Goal: Transaction & Acquisition: Purchase product/service

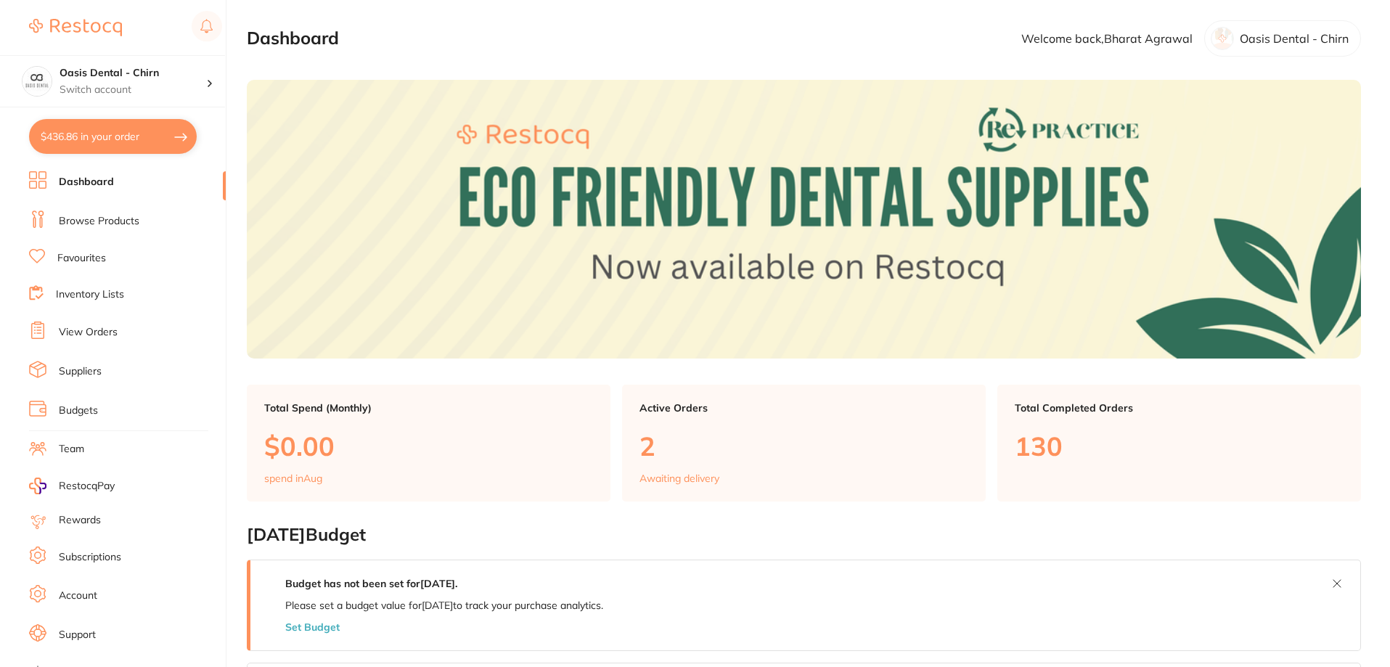
click at [121, 222] on link "Browse Products" at bounding box center [99, 221] width 81 height 15
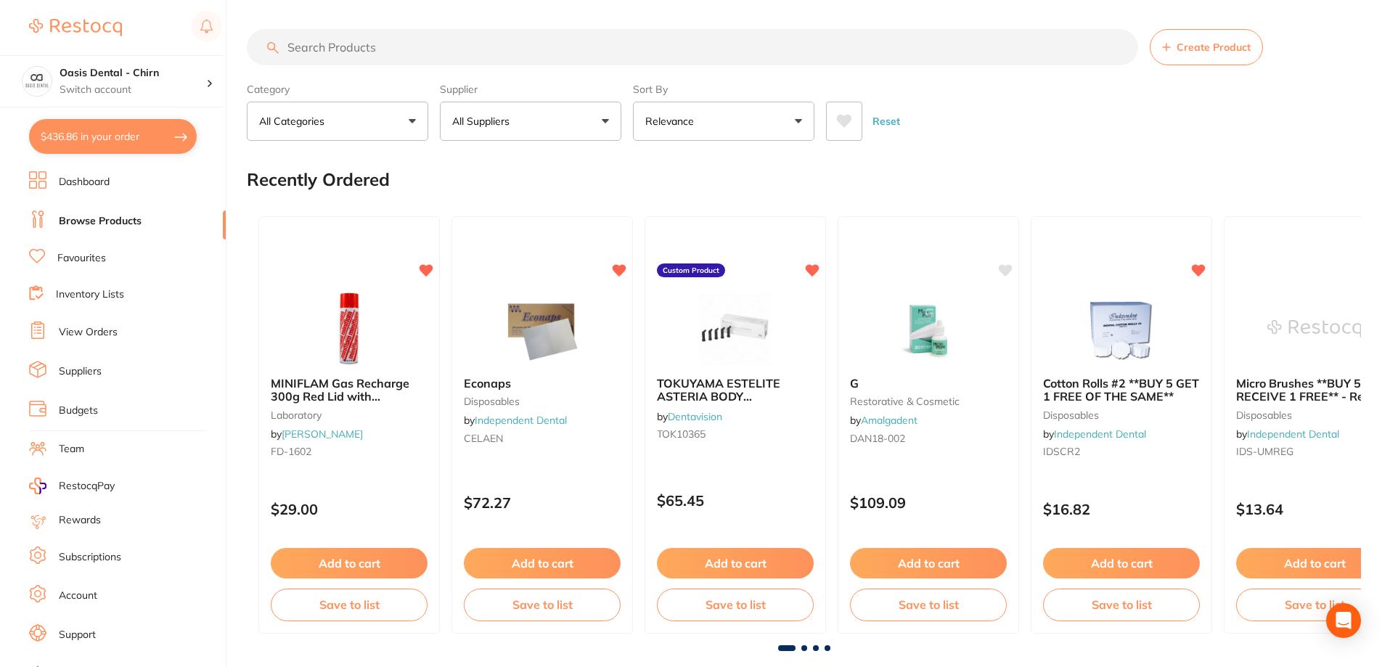
click at [340, 47] on input "search" at bounding box center [692, 47] width 891 height 36
paste input "NK-10001595"
type input "NK-10001595"
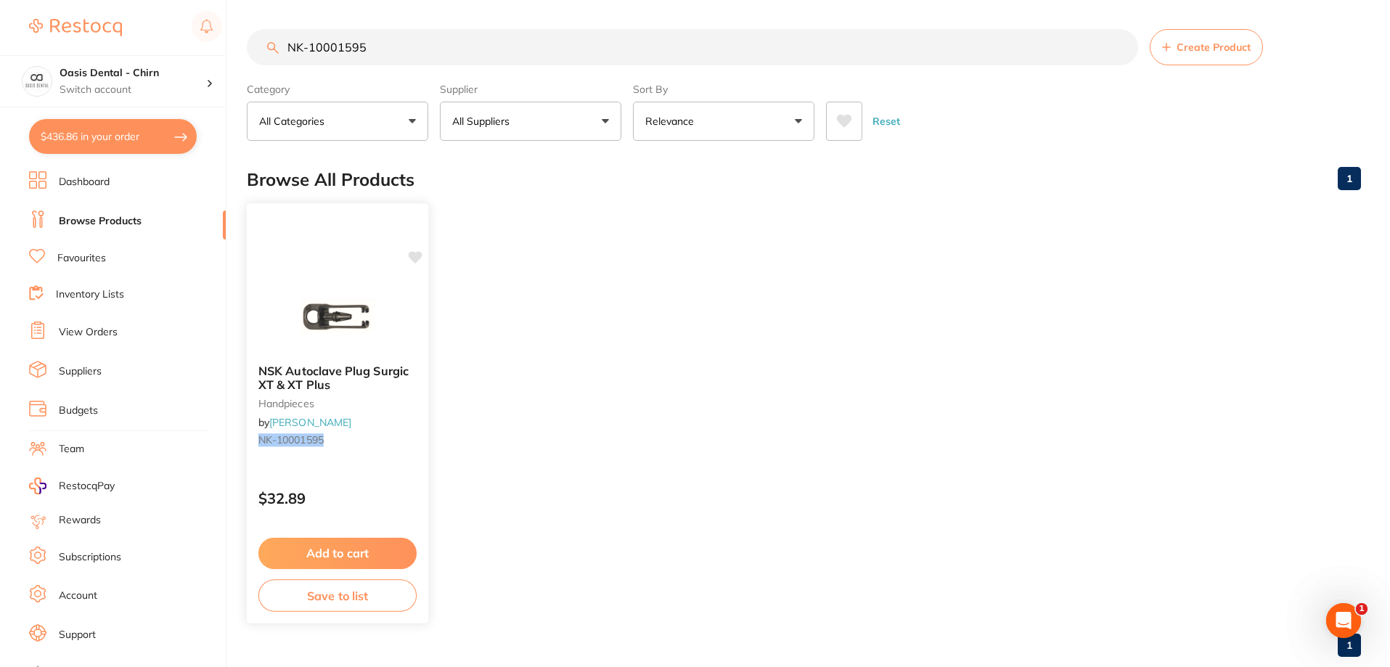
drag, startPoint x: 416, startPoint y: 258, endPoint x: 423, endPoint y: 327, distance: 68.6
click at [417, 258] on icon at bounding box center [416, 257] width 14 height 12
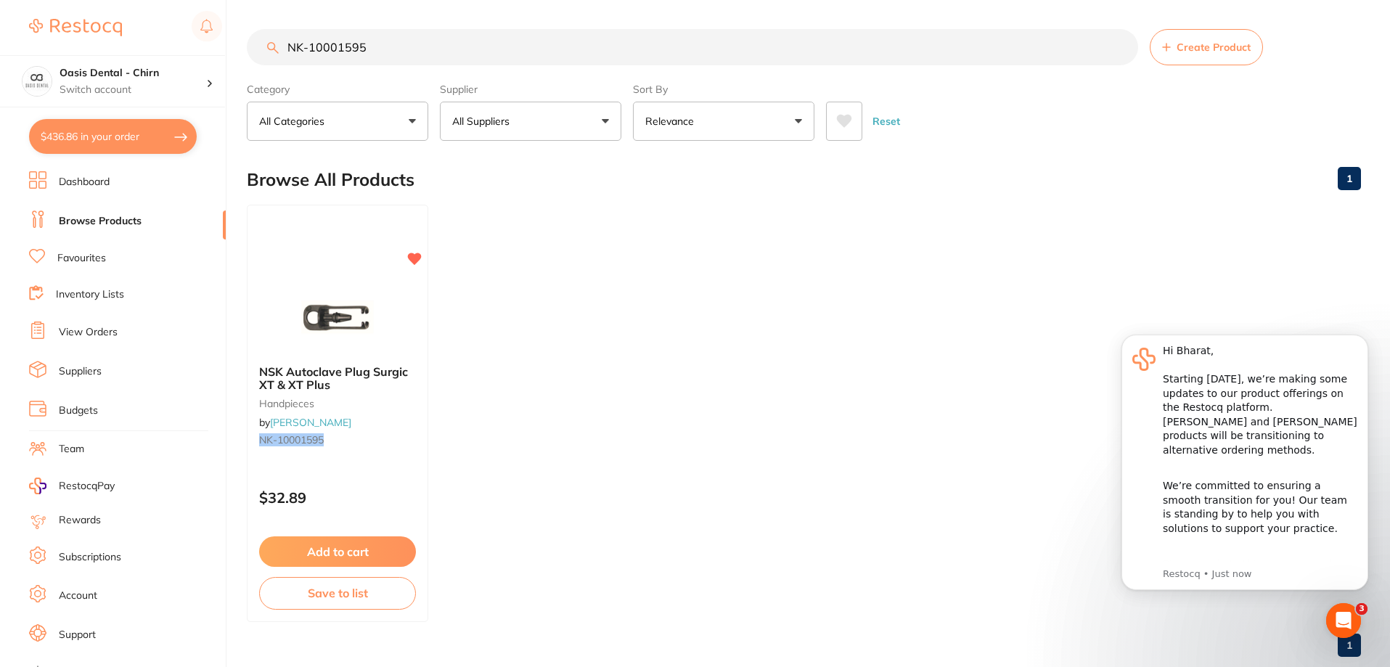
click at [360, 549] on button "Add to cart" at bounding box center [337, 551] width 157 height 30
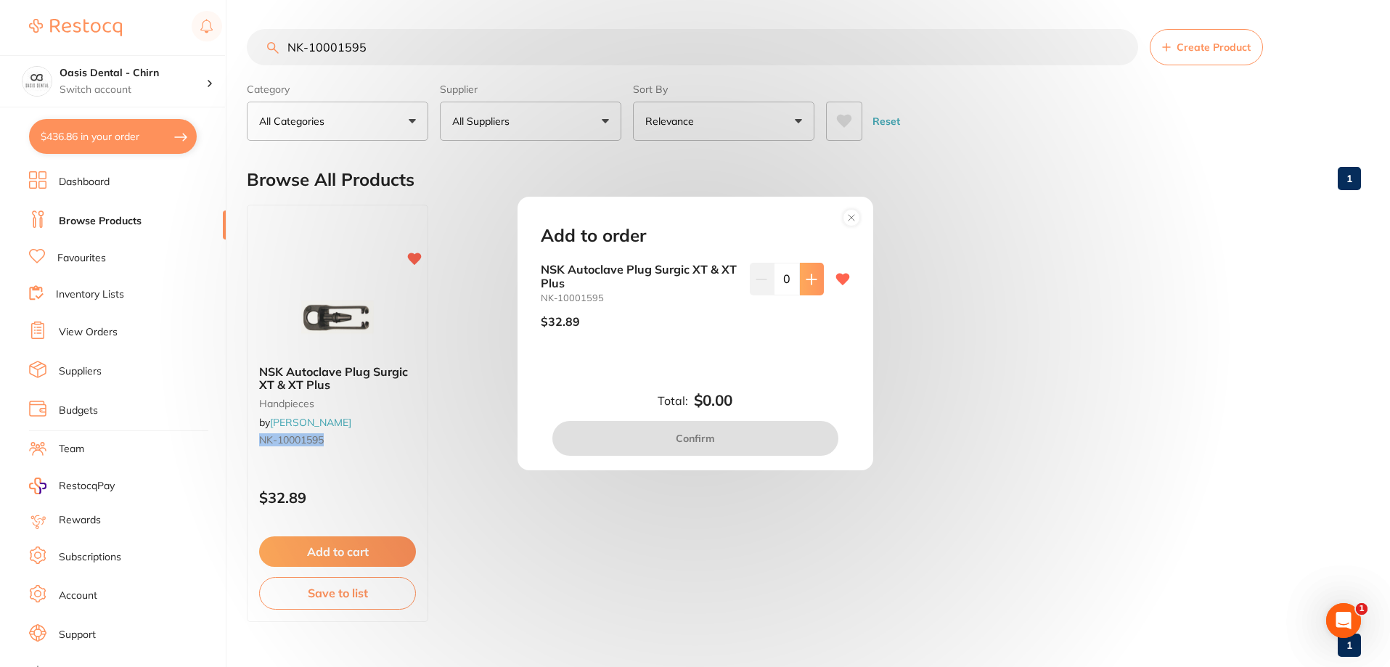
click at [812, 292] on button at bounding box center [812, 279] width 24 height 32
type input "1"
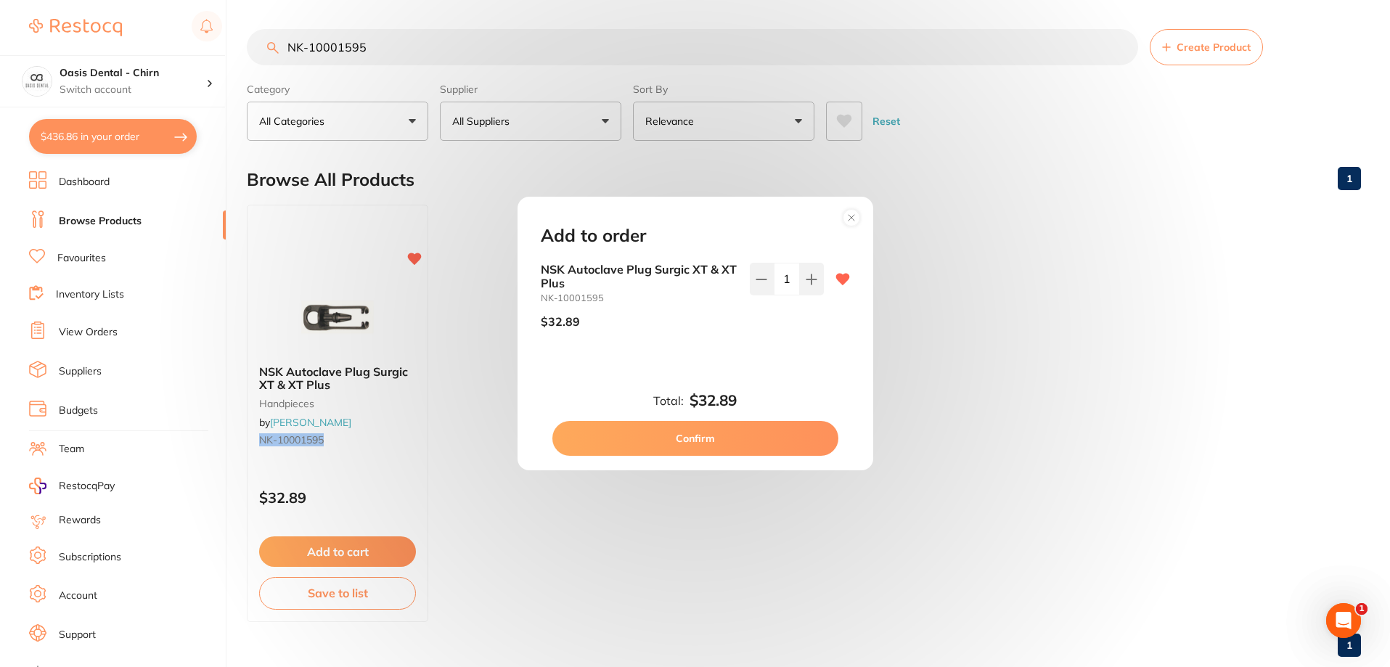
click at [730, 443] on button "Confirm" at bounding box center [695, 438] width 286 height 35
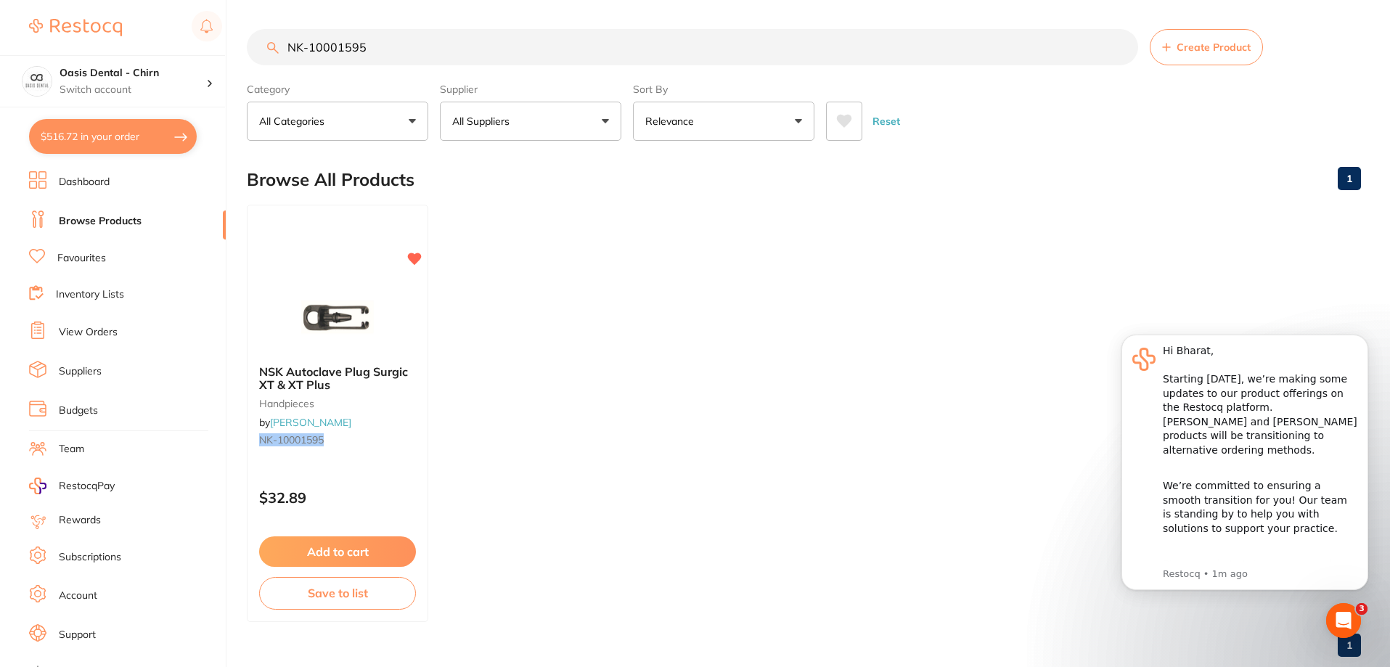
scroll to position [30, 0]
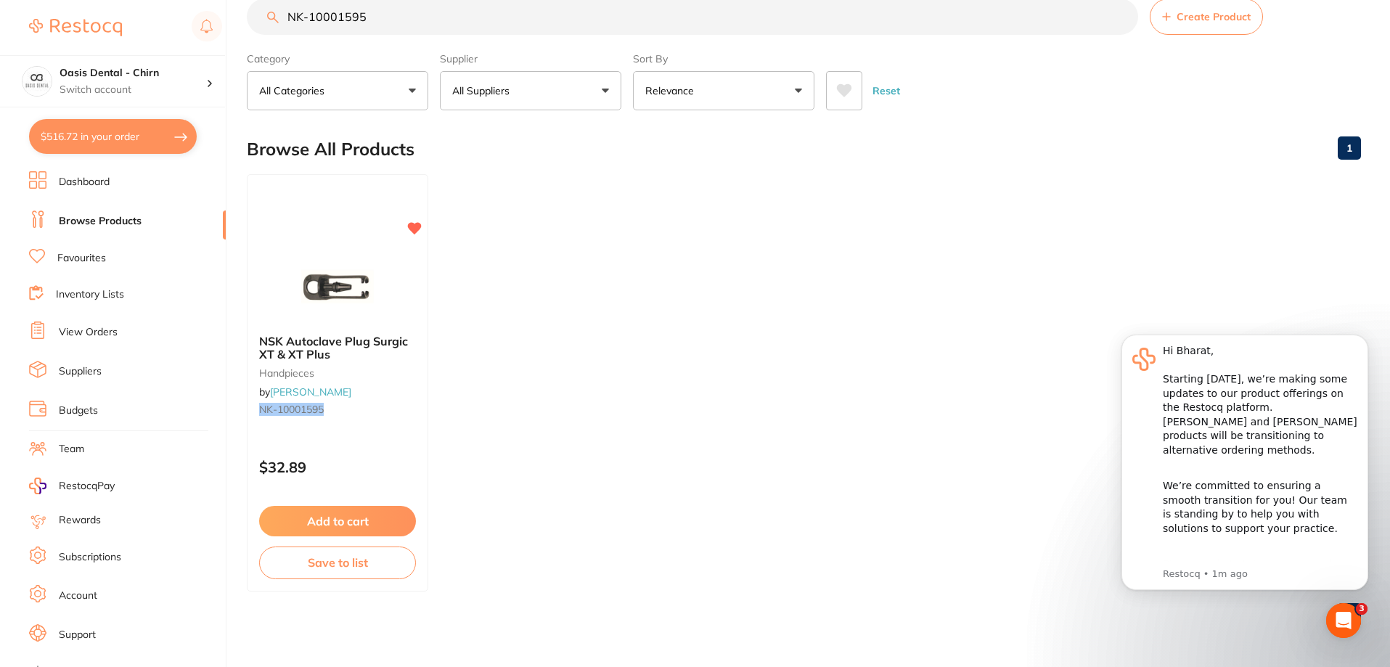
click at [952, 249] on ul "NSK Autoclave Plug Surgic XT & XT Plus handpieces by [PERSON_NAME] [PERSON_NAME…" at bounding box center [804, 382] width 1114 height 417
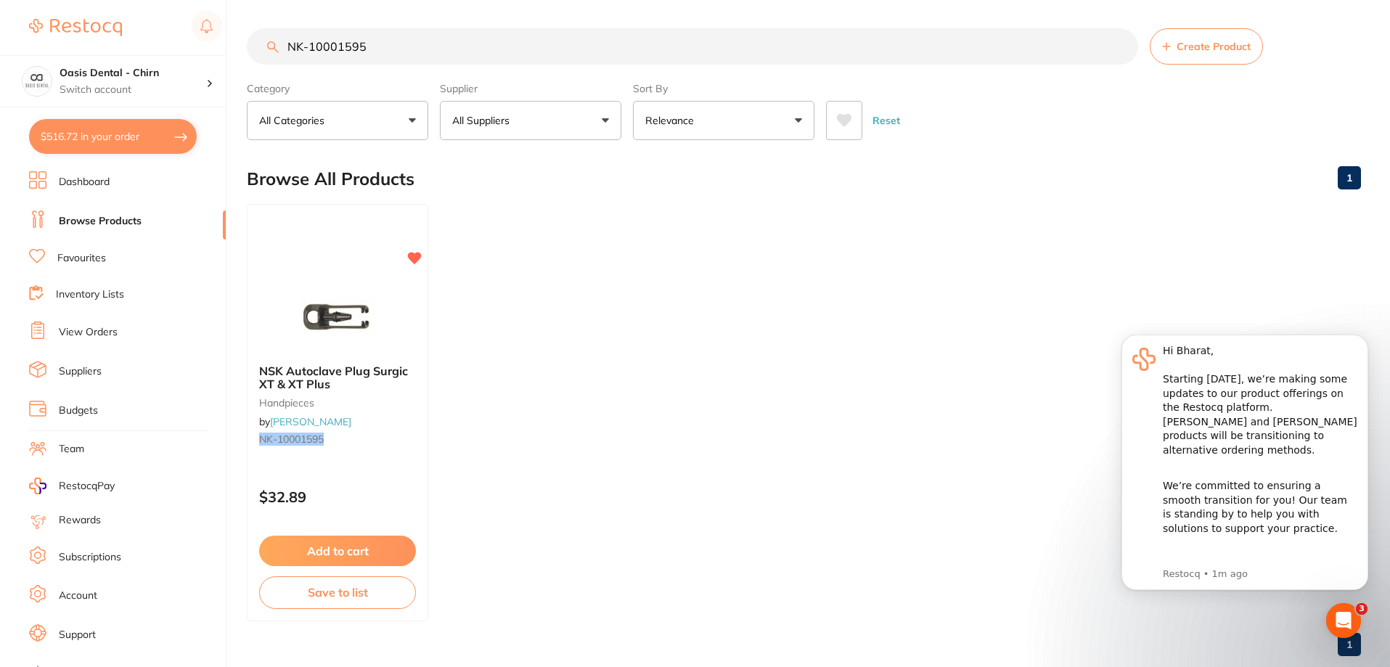
scroll to position [0, 0]
drag, startPoint x: 557, startPoint y: 44, endPoint x: 51, endPoint y: 128, distance: 513.0
click at [51, 128] on div "$516.72 Oasis Dental - Chirn Switch account Oasis Dental - Chirn $516.72 in you…" at bounding box center [695, 333] width 1390 height 667
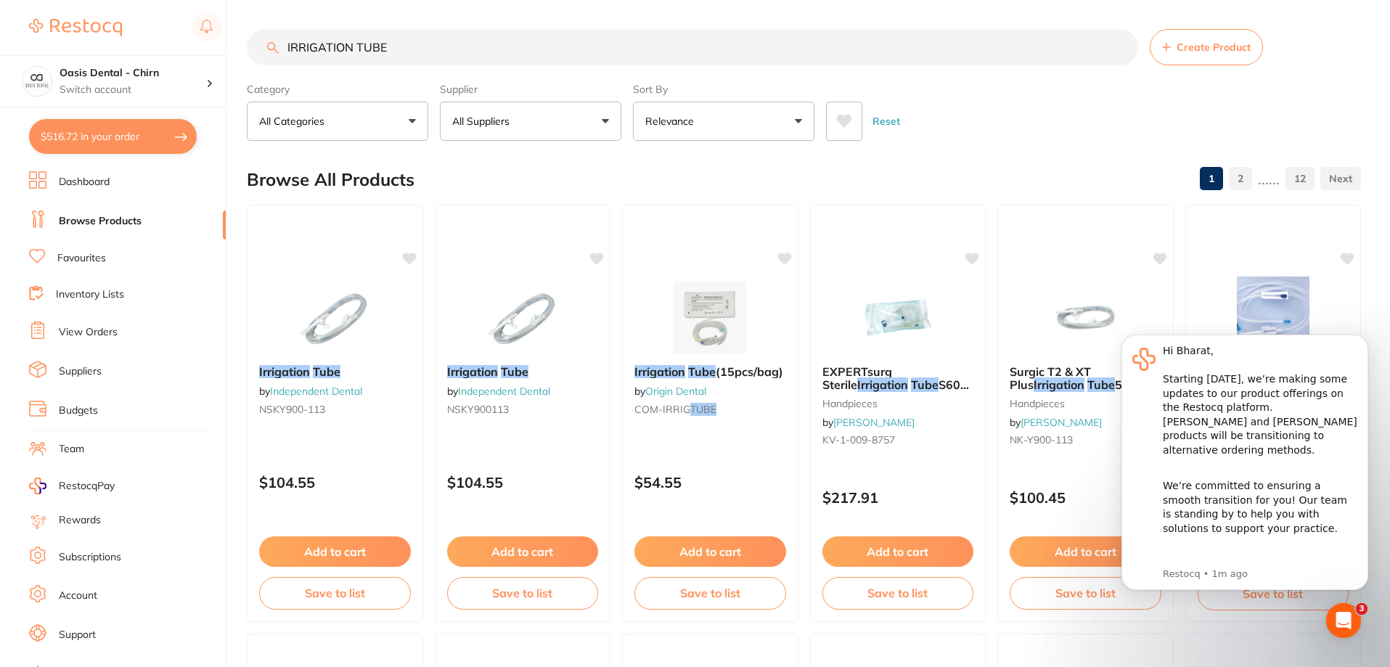
type input "IRRIGATION TUBE"
click at [1131, 160] on div "Browse All Products 1 2 ...... 12" at bounding box center [804, 179] width 1114 height 49
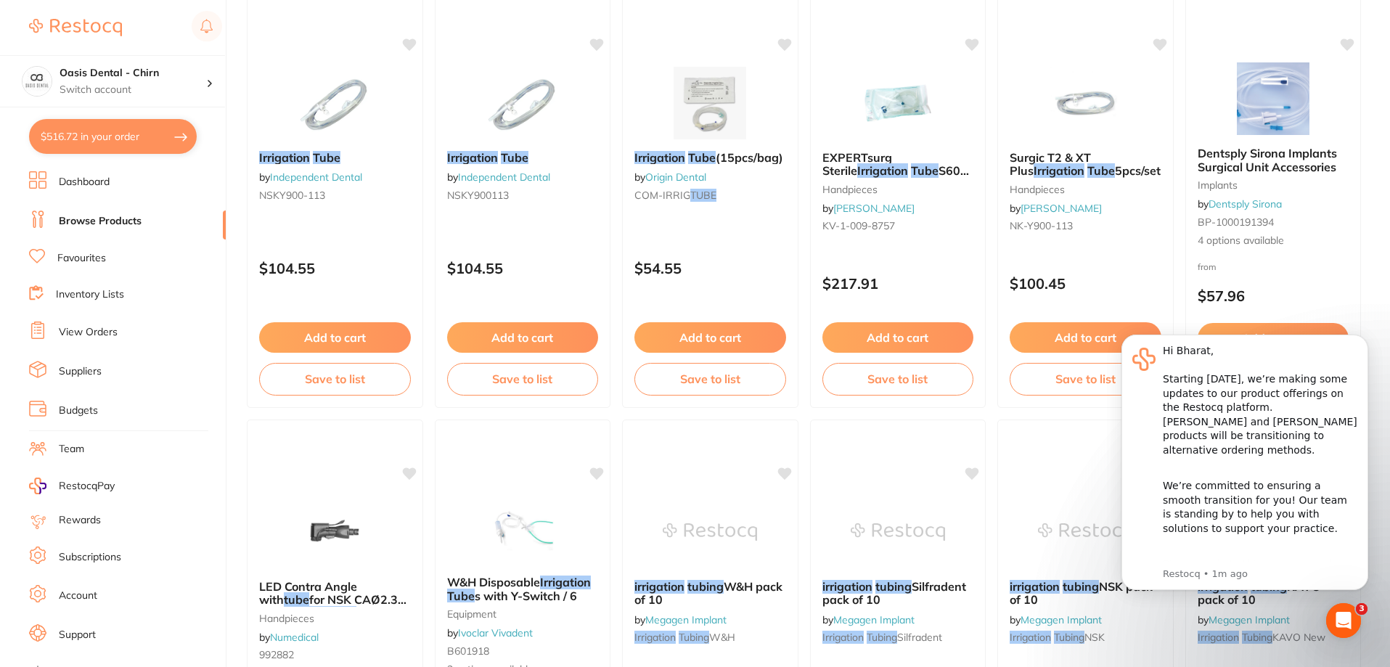
scroll to position [218, 0]
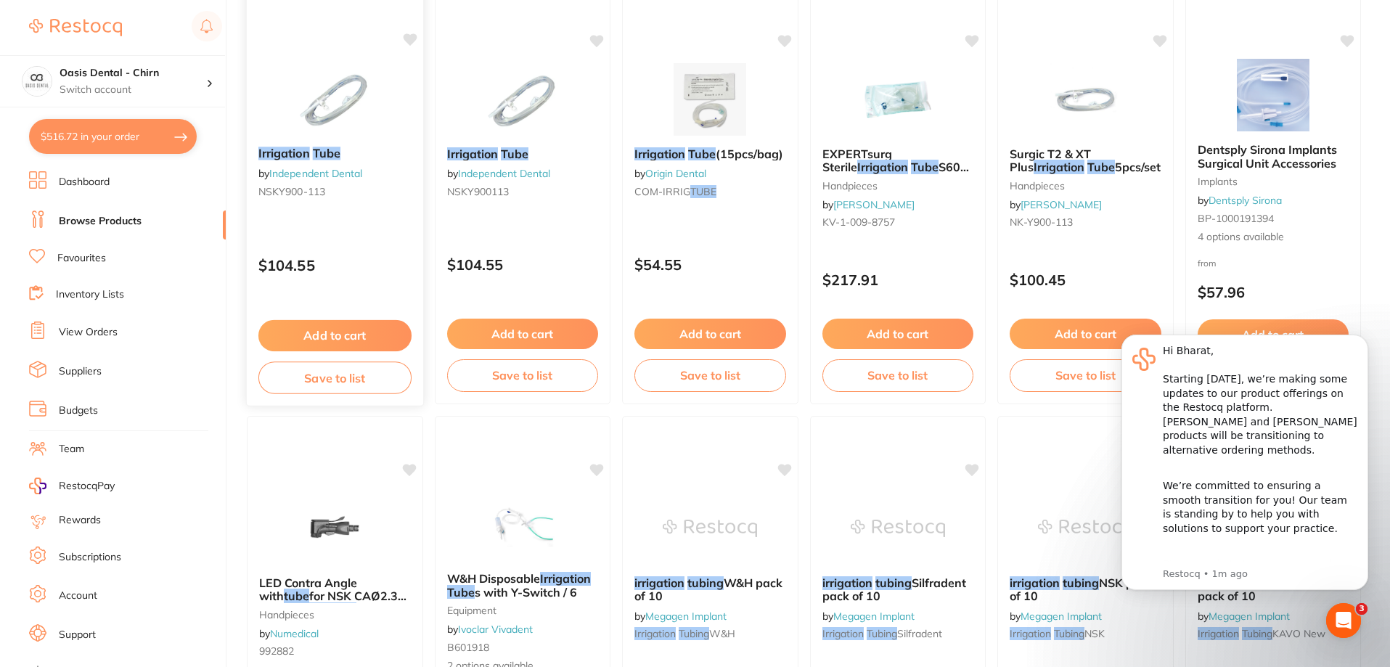
click at [342, 110] on img at bounding box center [334, 98] width 95 height 73
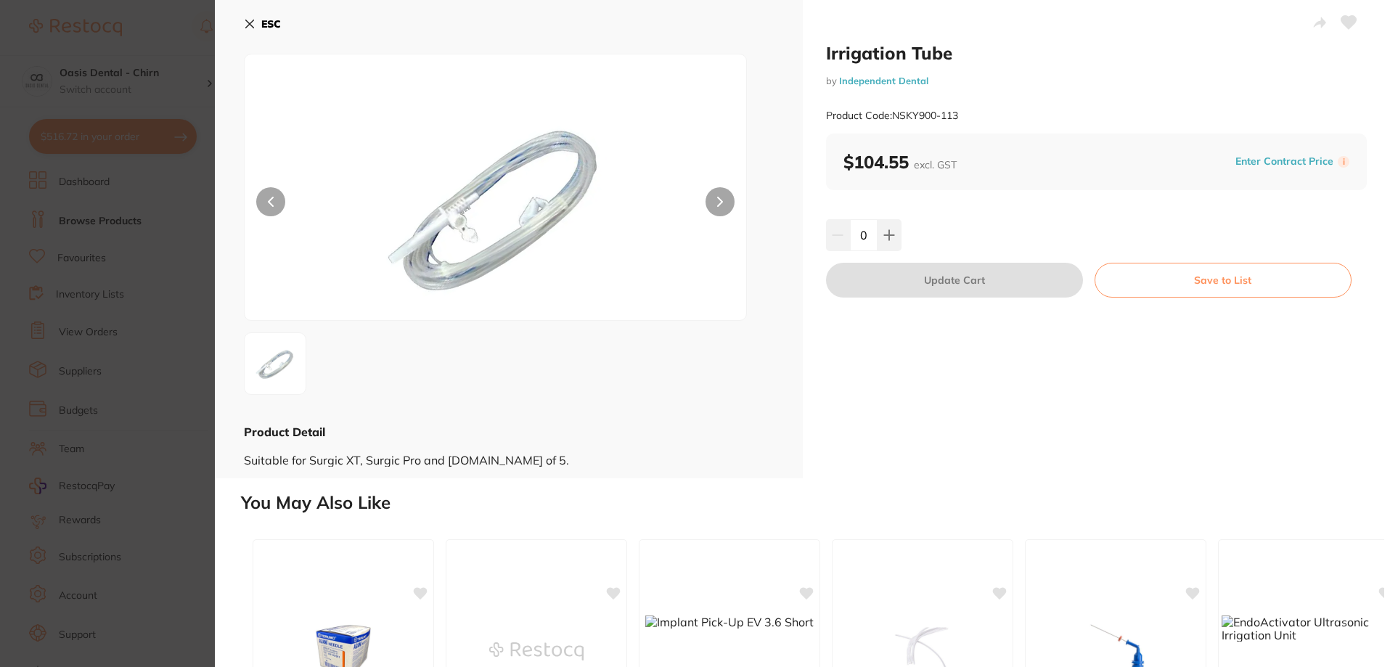
drag, startPoint x: 244, startPoint y: 17, endPoint x: 393, endPoint y: 118, distance: 180.0
click at [244, 17] on button "ESC" at bounding box center [262, 24] width 37 height 25
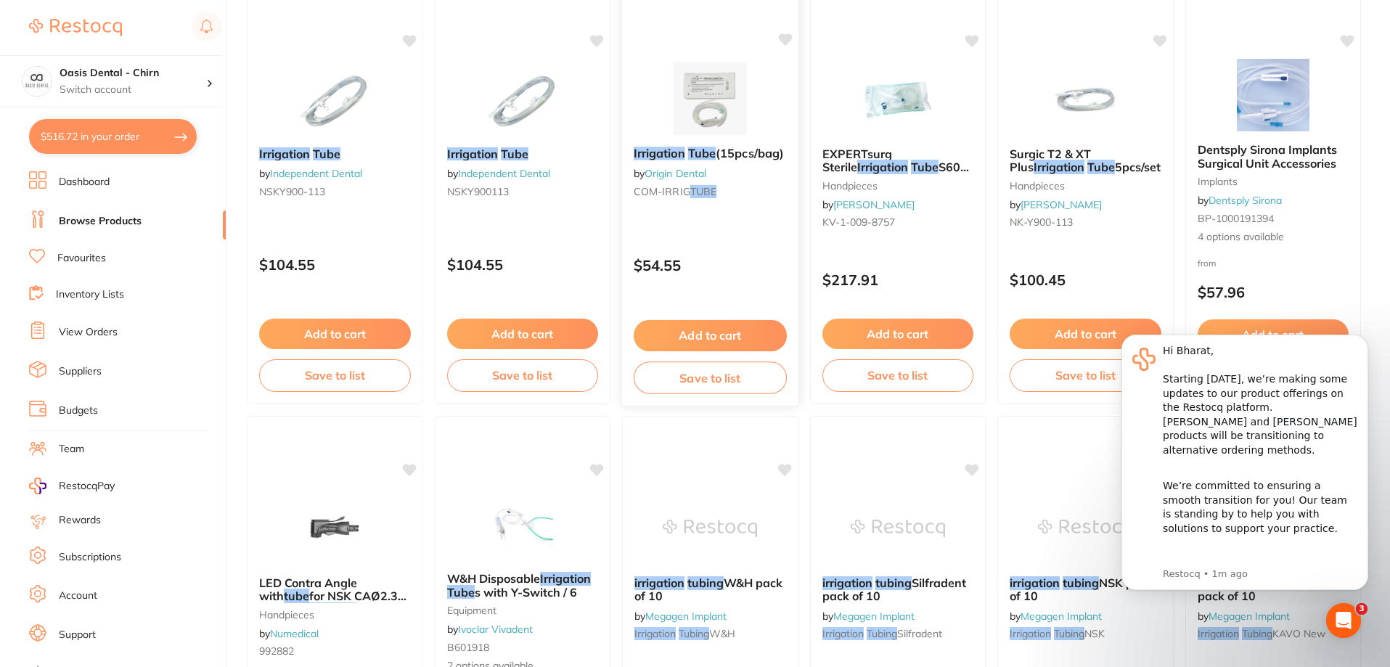
click at [687, 109] on img at bounding box center [710, 98] width 95 height 73
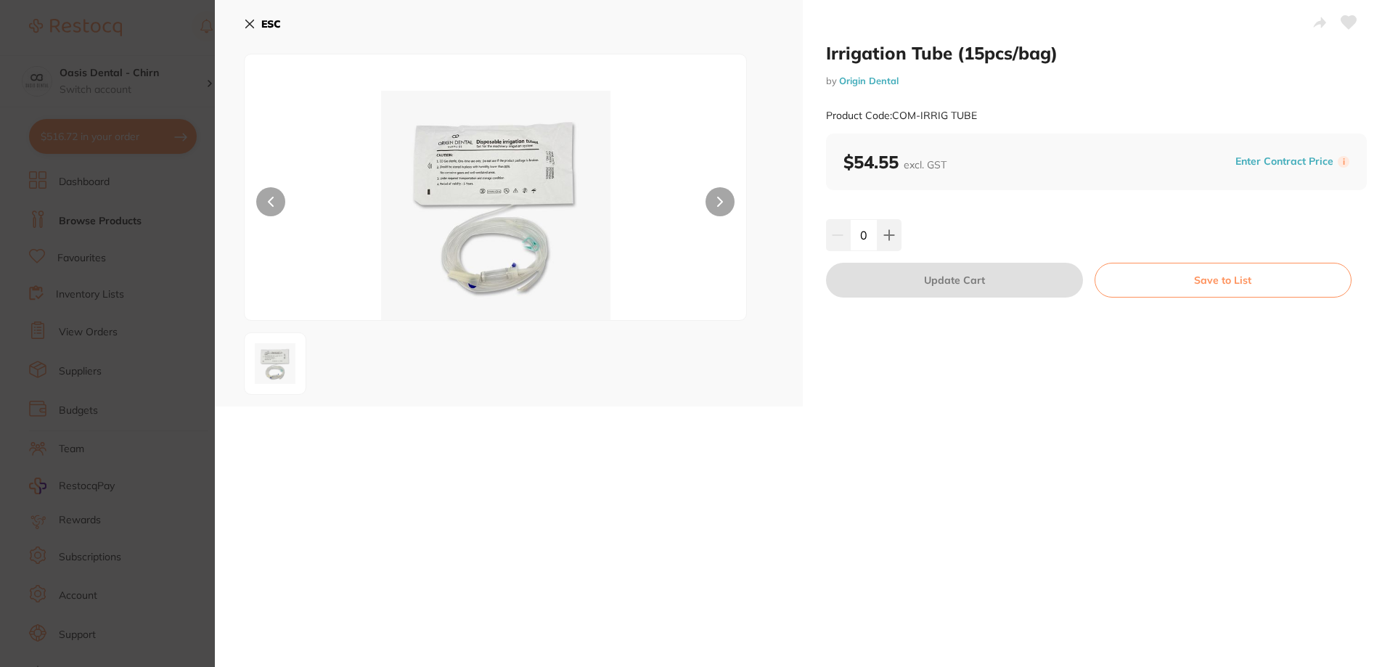
click at [488, 285] on img at bounding box center [495, 205] width 301 height 229
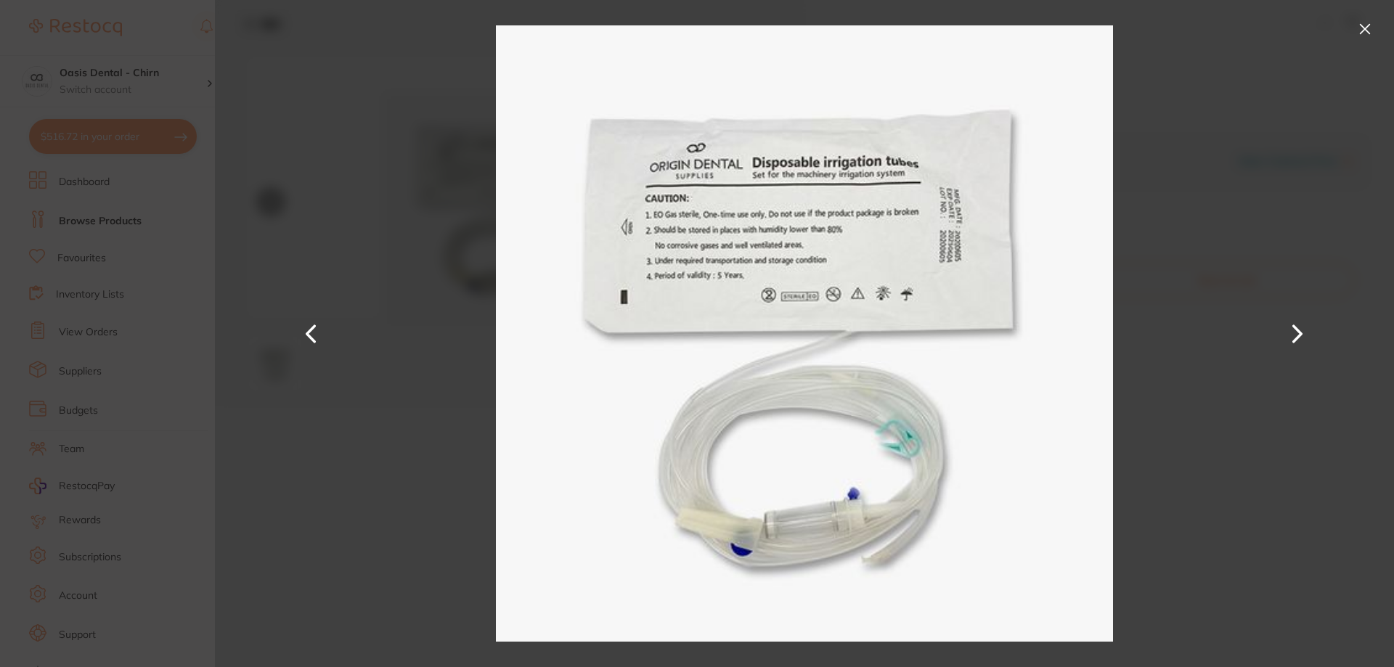
click at [339, 91] on div at bounding box center [804, 333] width 1179 height 667
click at [1366, 15] on div at bounding box center [804, 333] width 1179 height 667
click at [1365, 26] on button at bounding box center [1364, 28] width 23 height 23
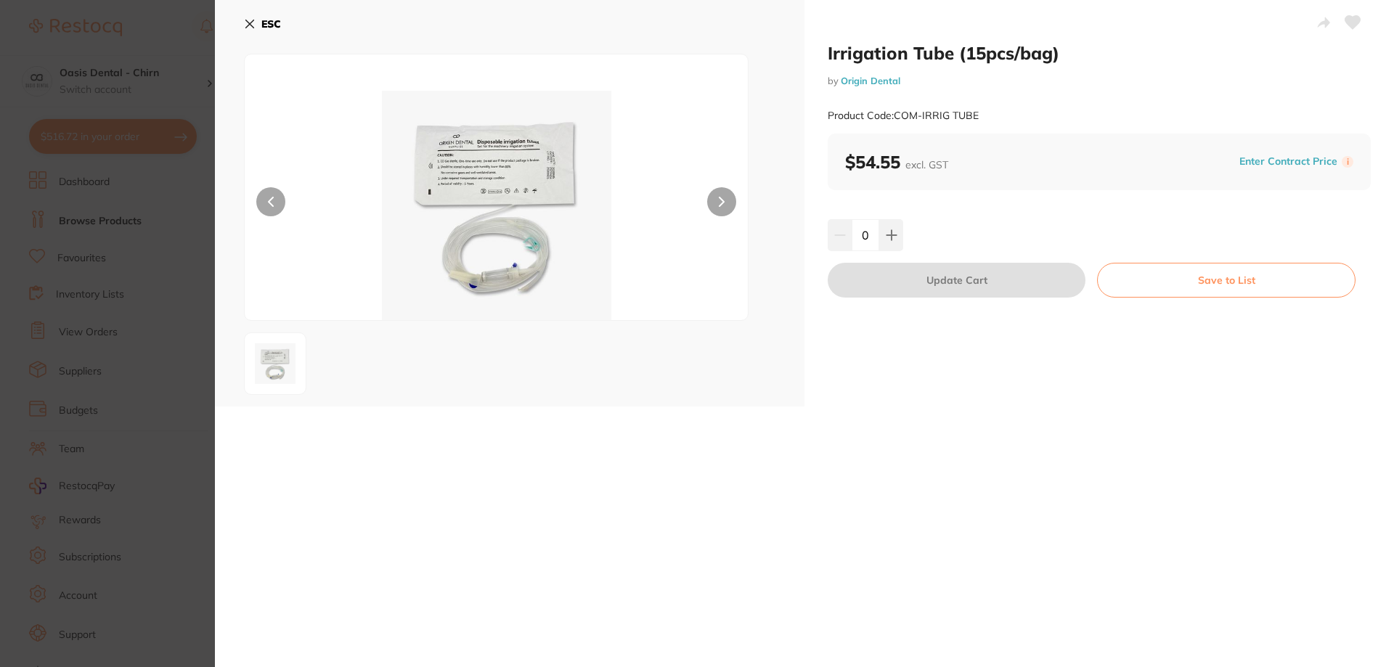
drag, startPoint x: 251, startPoint y: 23, endPoint x: 815, endPoint y: 78, distance: 566.0
click at [251, 23] on icon at bounding box center [250, 24] width 8 height 8
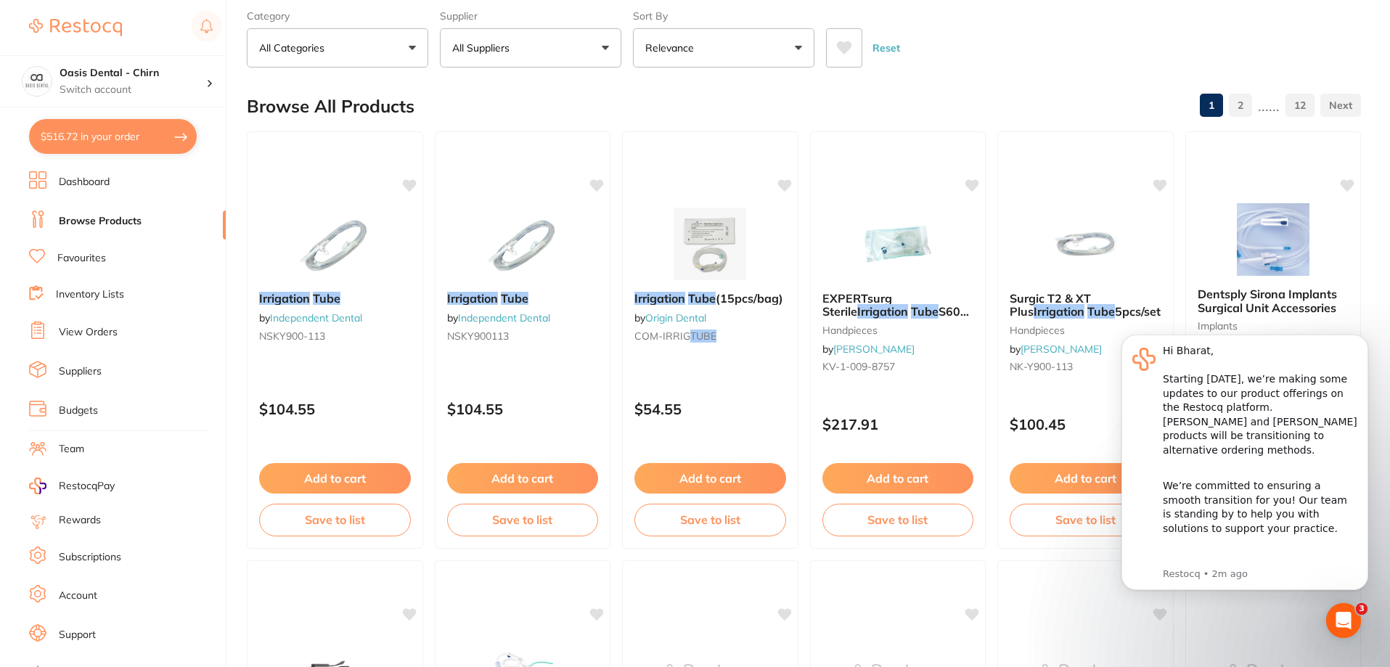
scroll to position [73, 0]
click at [703, 229] on img at bounding box center [710, 243] width 95 height 73
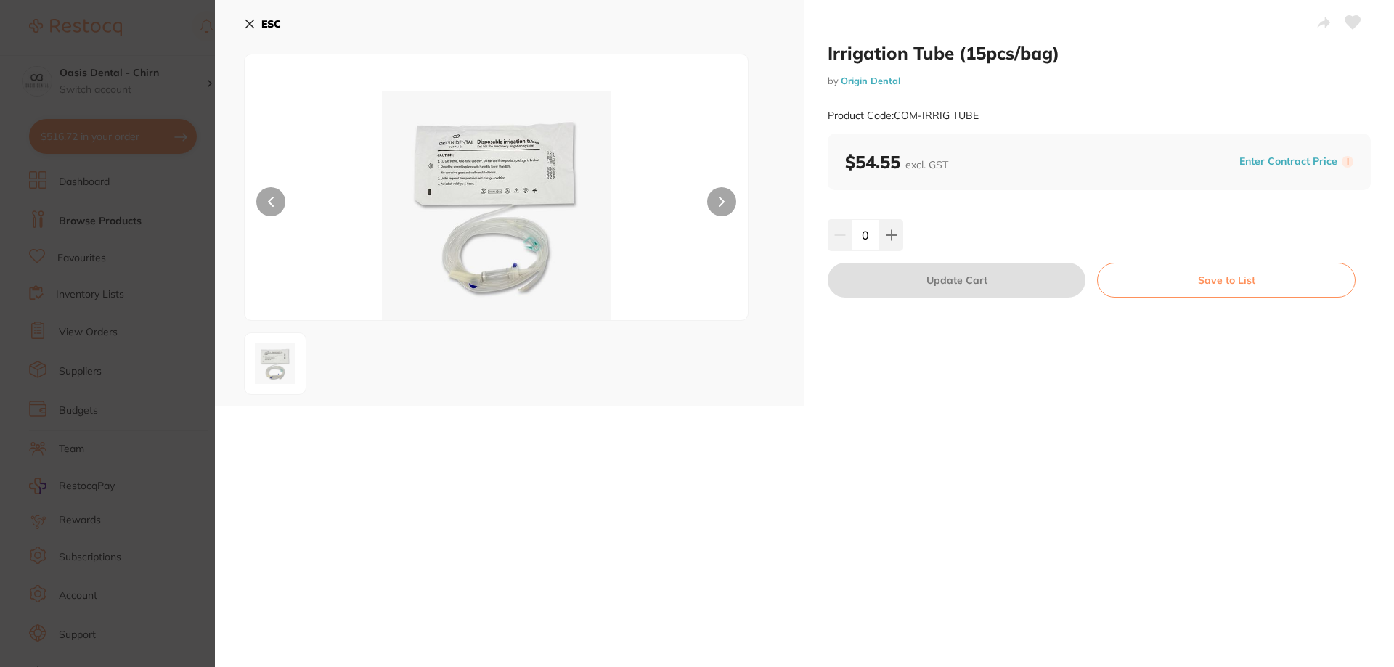
click at [497, 270] on img at bounding box center [497, 205] width 302 height 229
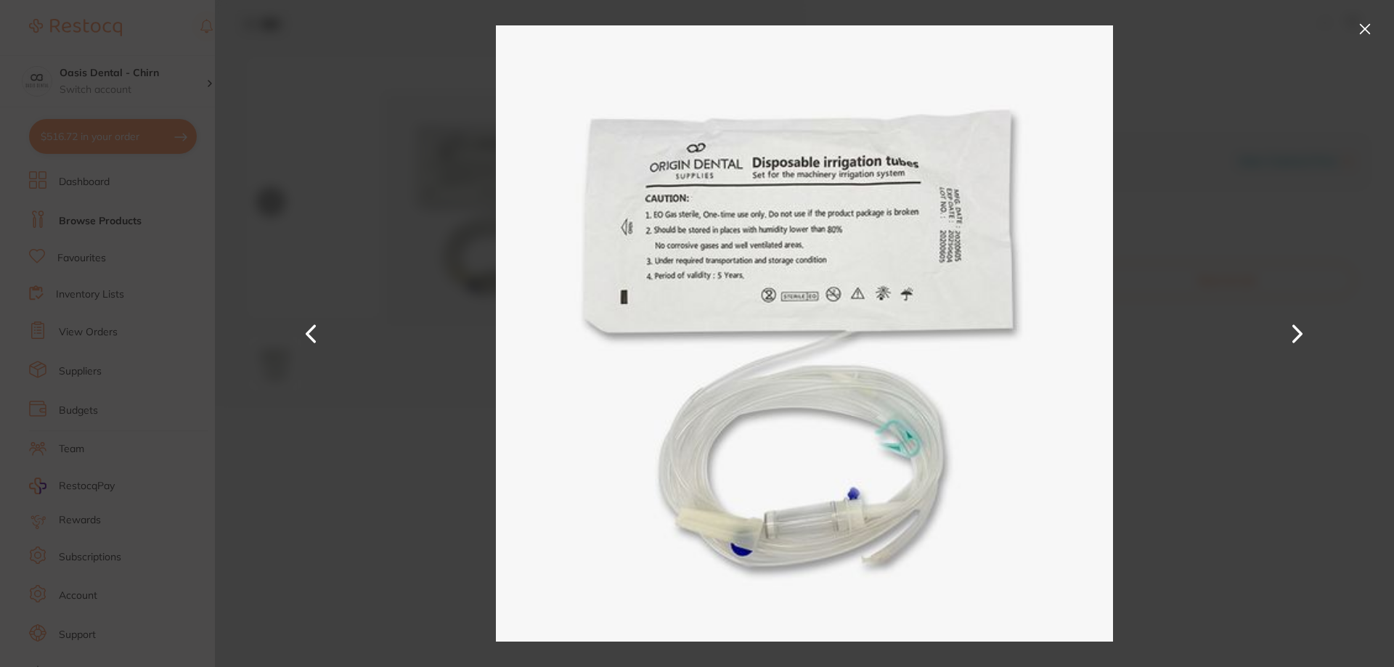
click at [1233, 197] on div at bounding box center [804, 333] width 1179 height 667
click at [1368, 23] on button at bounding box center [1364, 28] width 23 height 23
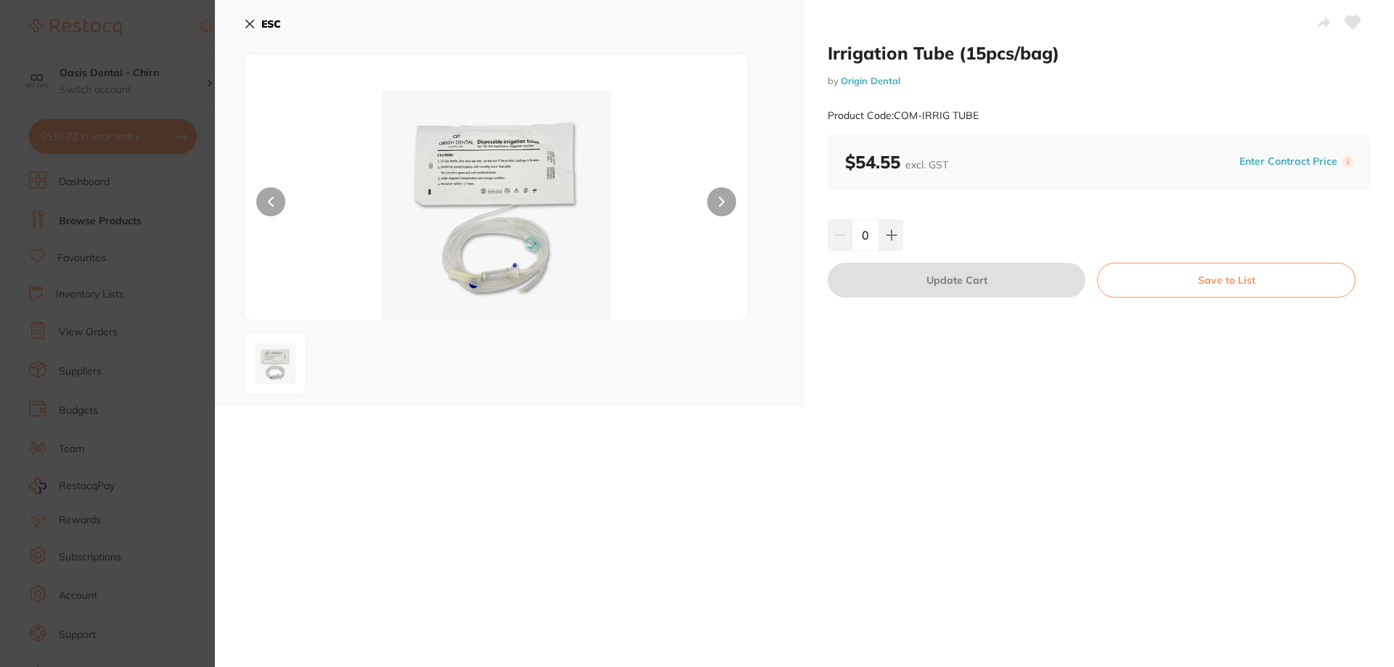
click at [1353, 16] on icon at bounding box center [1352, 22] width 15 height 13
click at [887, 242] on button at bounding box center [891, 235] width 24 height 32
type input "1"
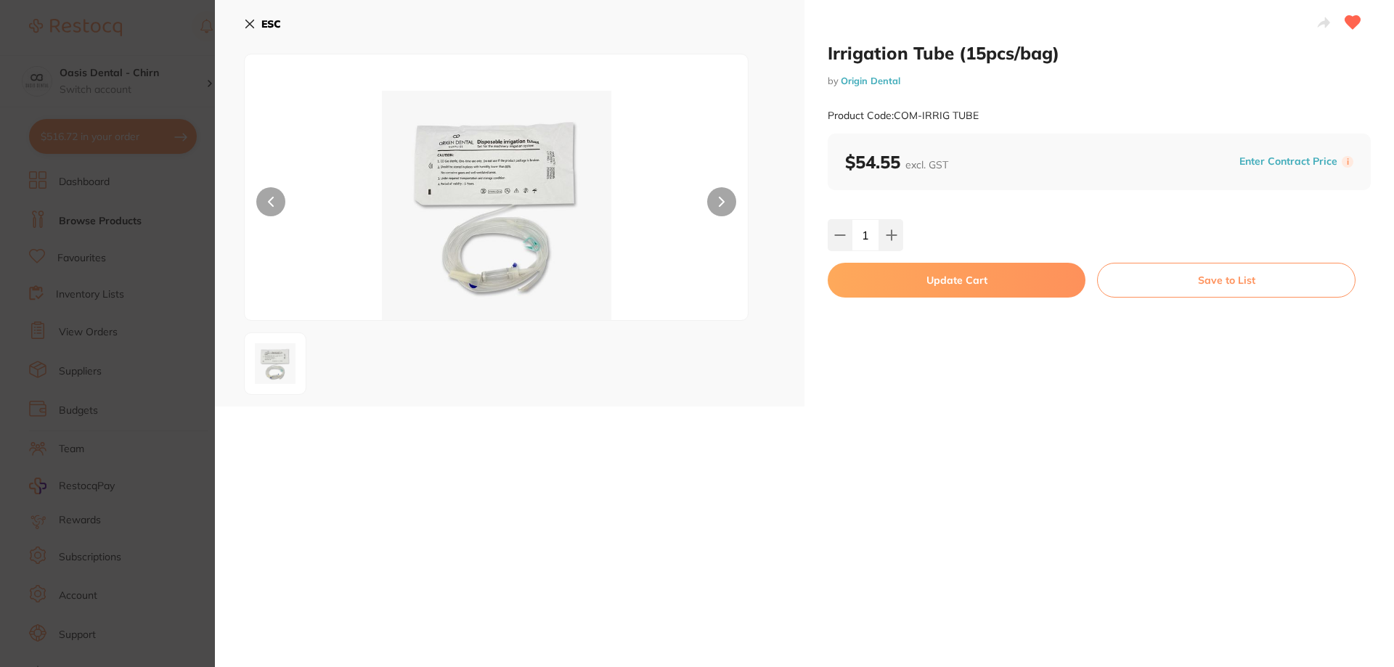
click at [975, 289] on button "Update Cart" at bounding box center [957, 280] width 258 height 35
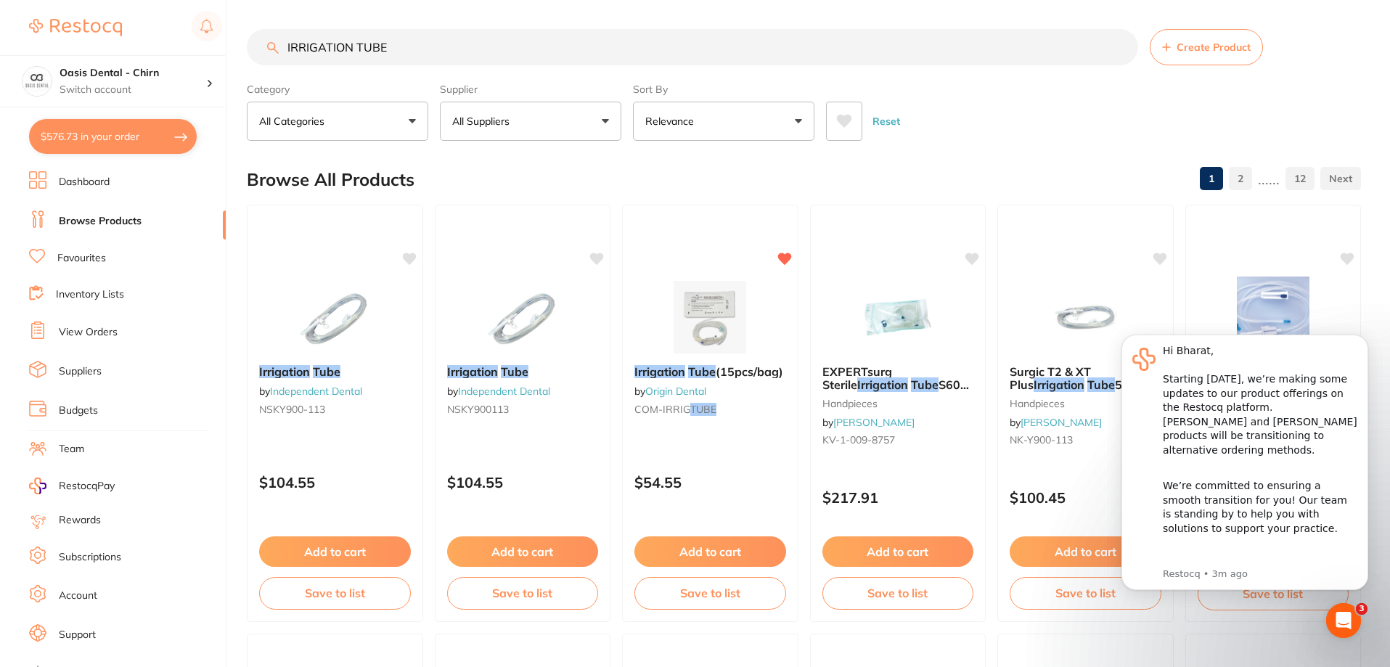
drag, startPoint x: 423, startPoint y: 60, endPoint x: 230, endPoint y: 47, distance: 192.8
click at [225, 60] on div "$576.73 Oasis Dental - Chirn Switch account Oasis Dental - Chirn $576.73 in you…" at bounding box center [695, 333] width 1390 height 667
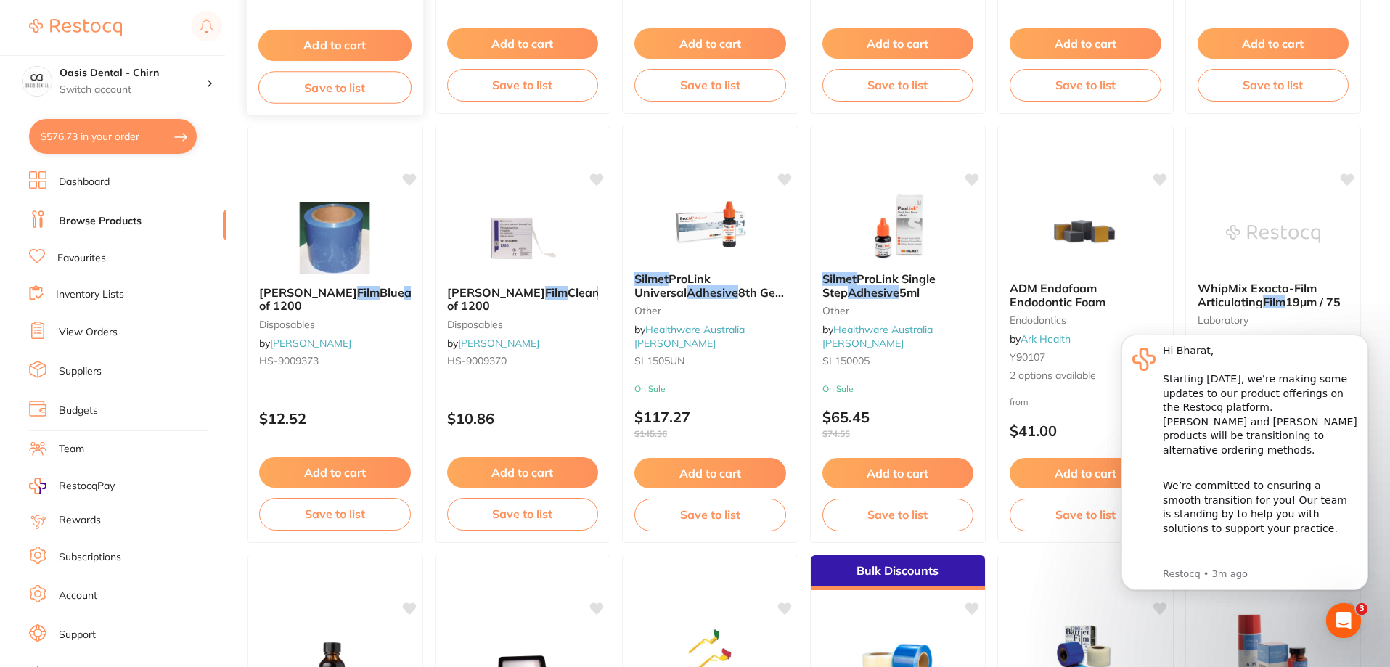
scroll to position [145, 0]
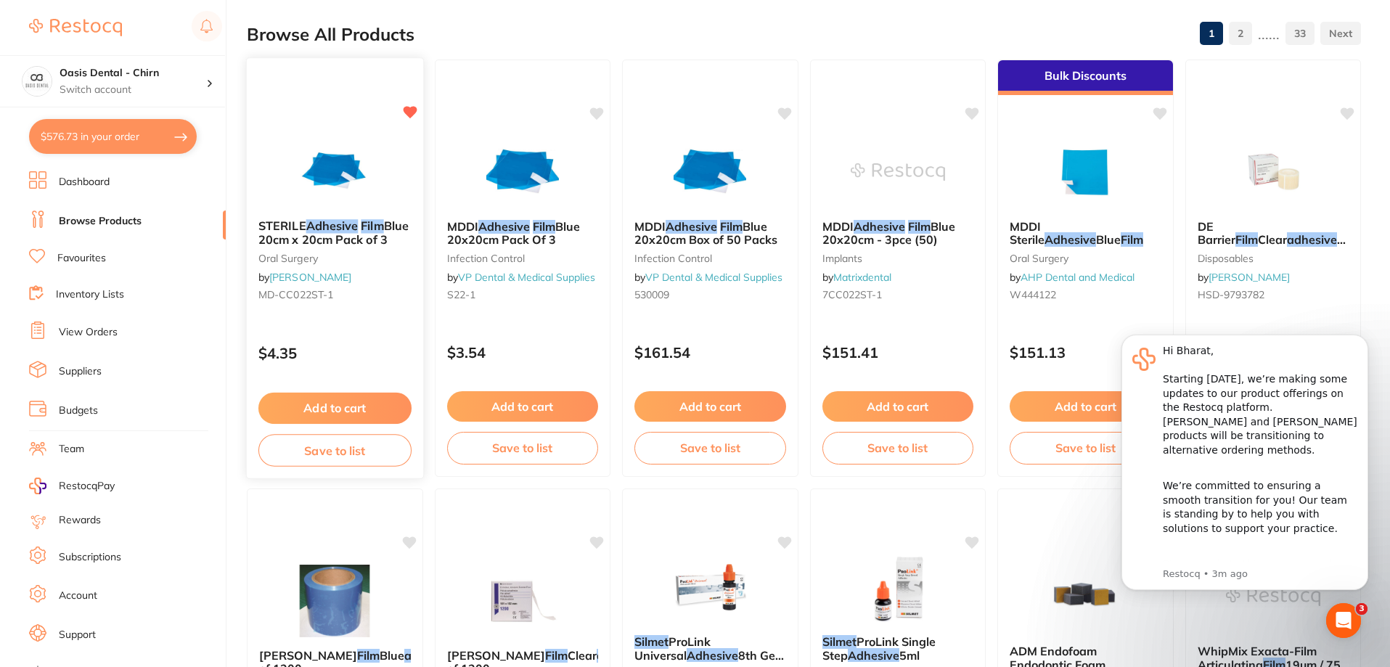
type input "ADHESIVE FILM"
click at [348, 180] on img at bounding box center [334, 170] width 95 height 73
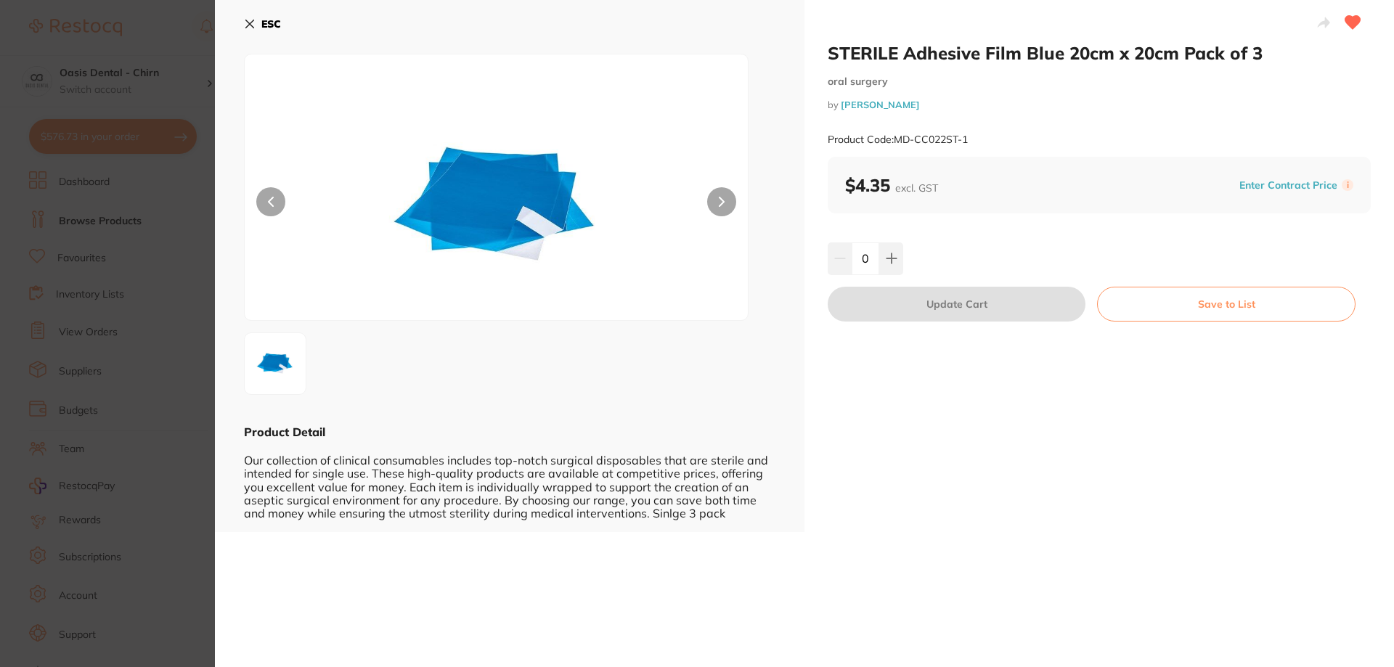
click at [240, 23] on div "ESC Product Detail Our collection of clinical consumables includes top-notch su…" at bounding box center [509, 266] width 589 height 532
click at [251, 23] on icon at bounding box center [250, 24] width 8 height 8
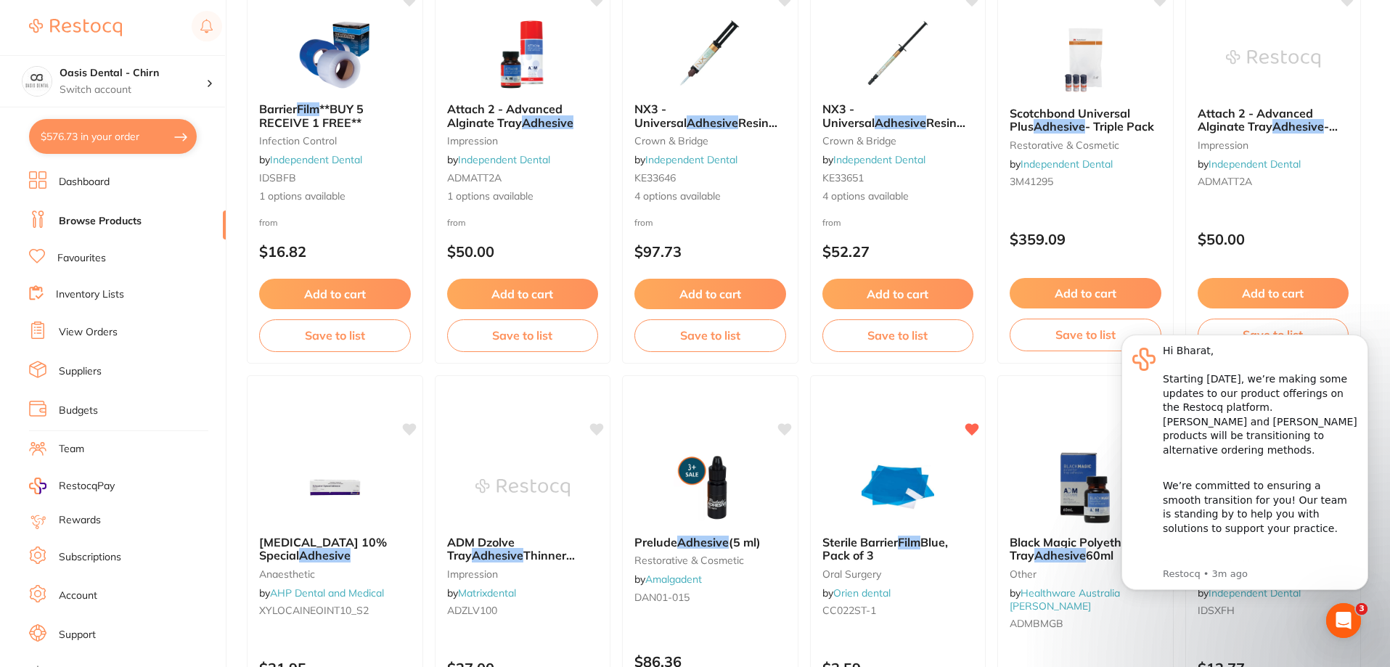
scroll to position [3463, 0]
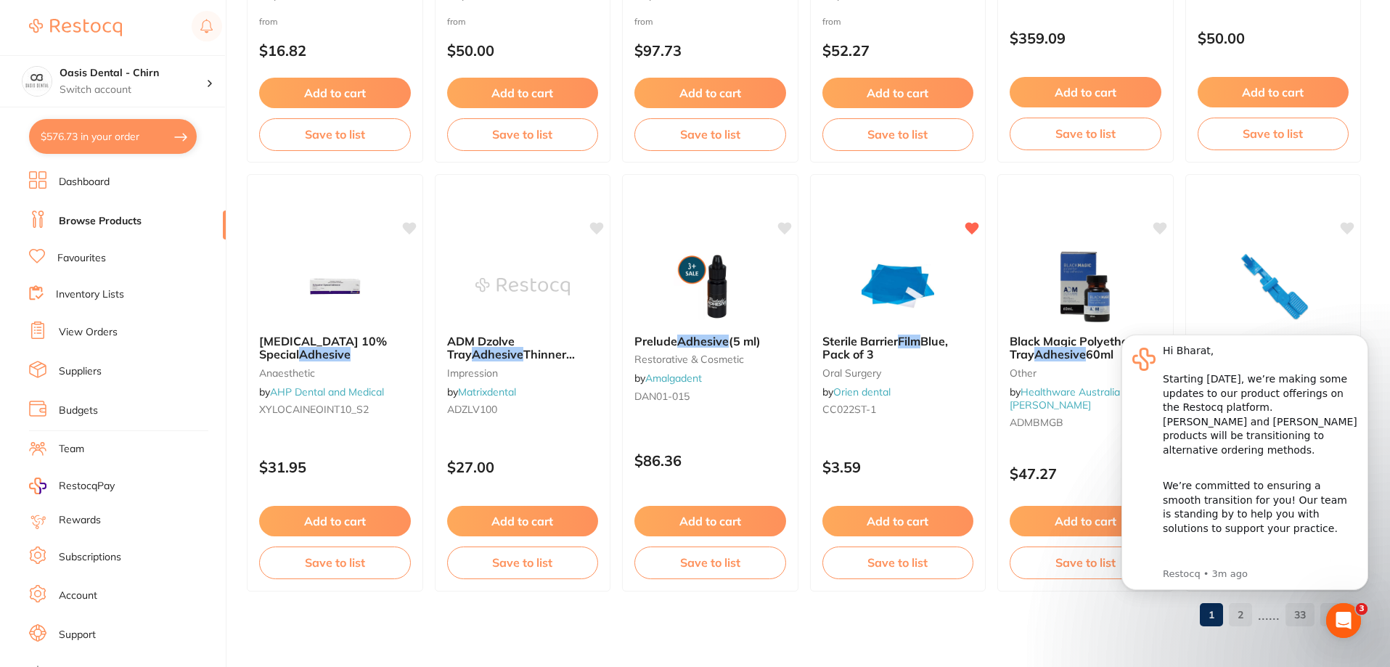
drag, startPoint x: 885, startPoint y: 301, endPoint x: 881, endPoint y: 288, distance: 13.8
click at [885, 301] on img at bounding box center [898, 286] width 94 height 73
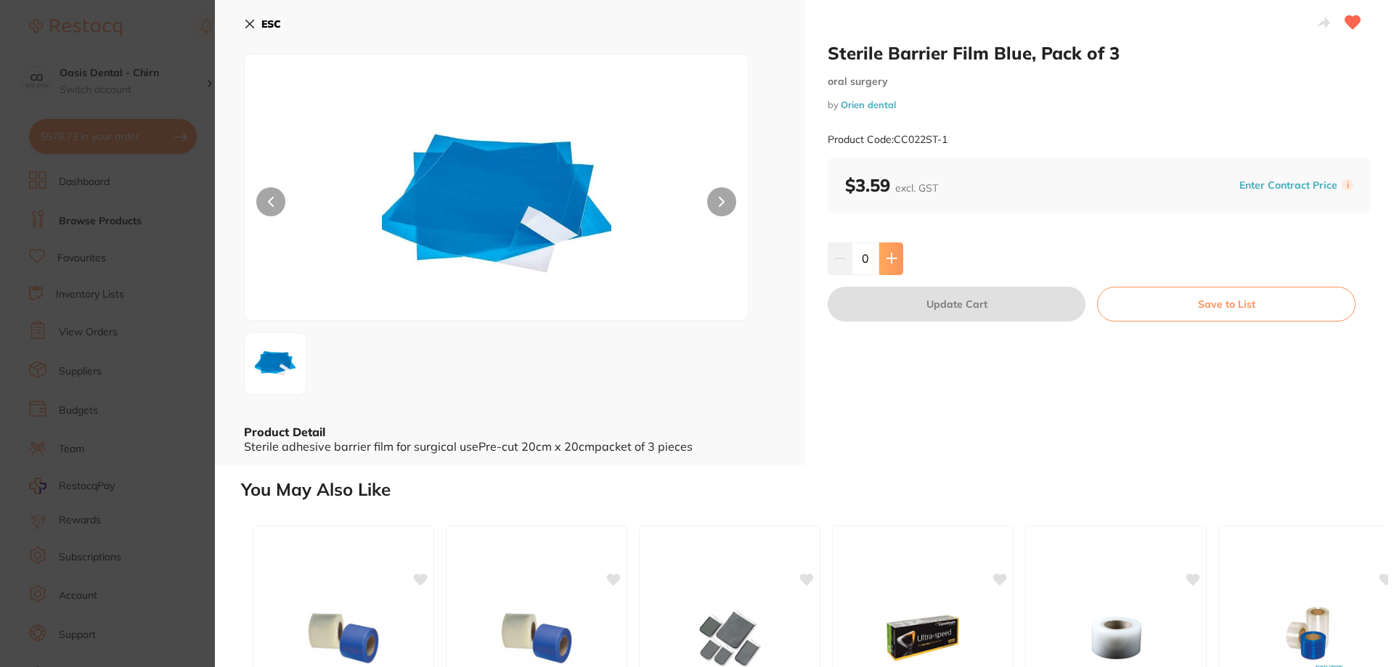
click at [886, 253] on icon at bounding box center [892, 259] width 12 height 12
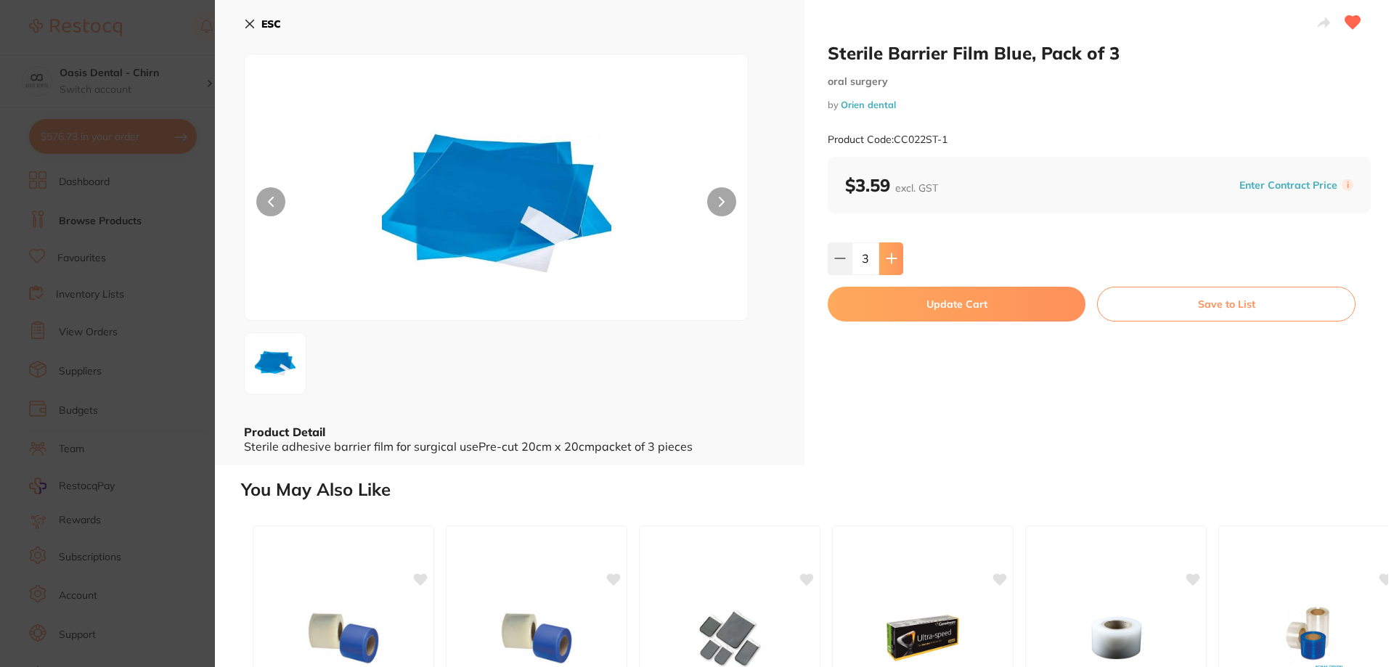
click at [890, 258] on icon at bounding box center [892, 259] width 12 height 12
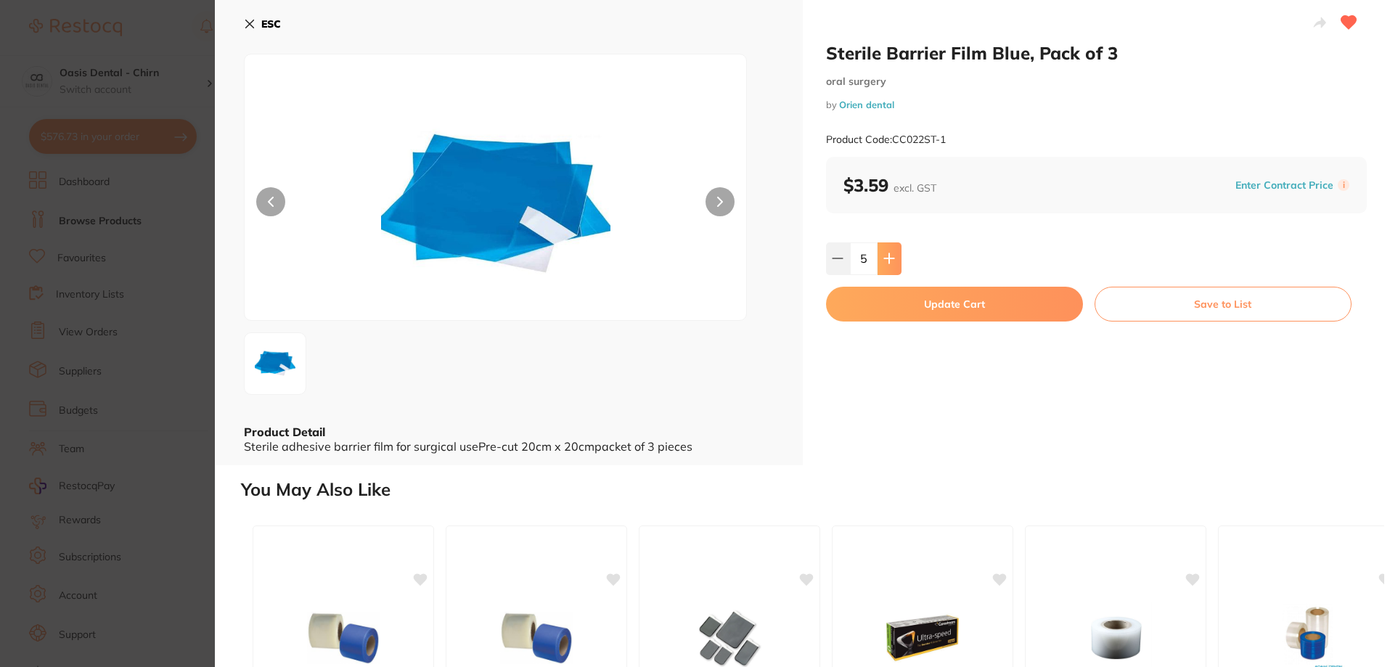
click at [890, 258] on icon at bounding box center [890, 259] width 12 height 12
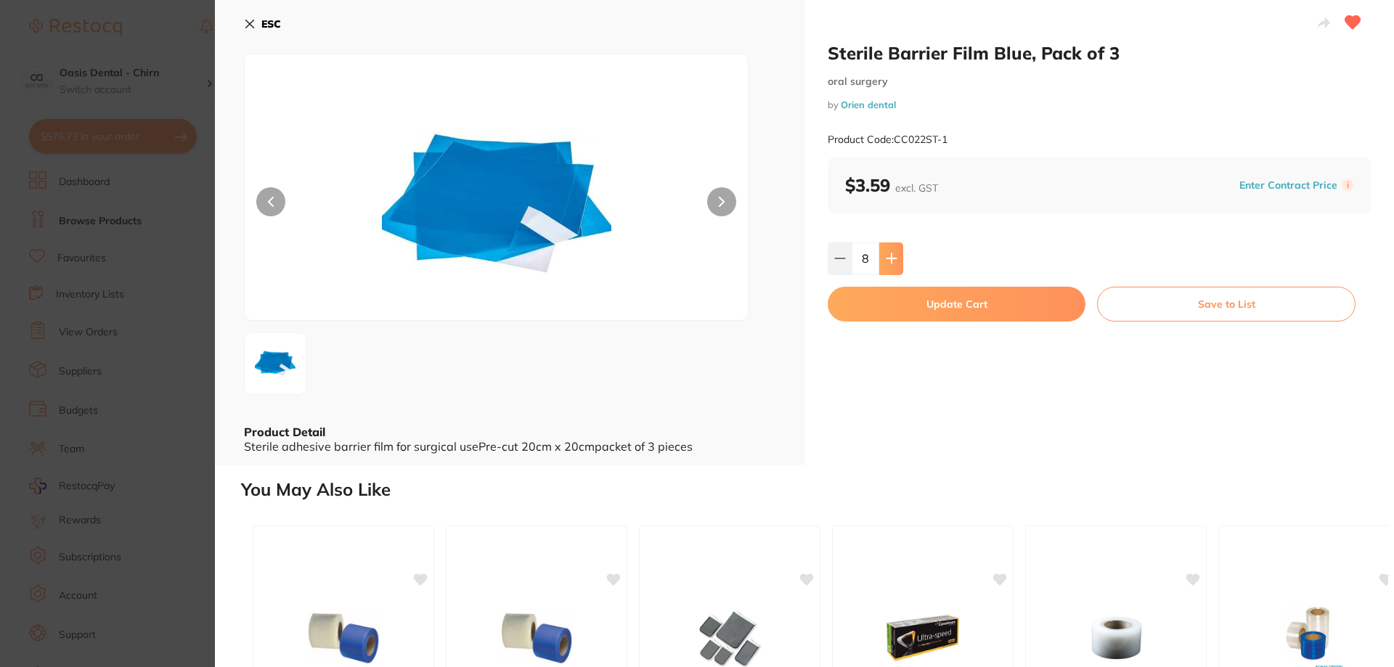
click at [891, 261] on icon at bounding box center [892, 259] width 12 height 12
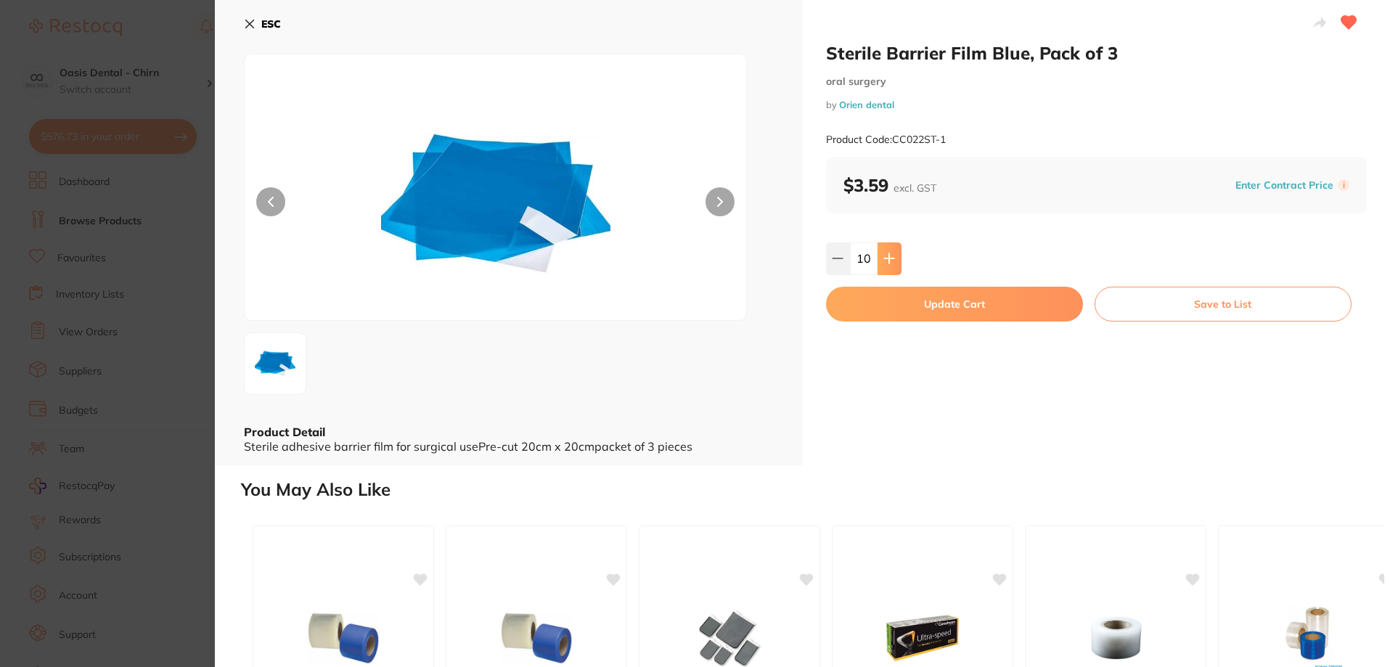
click at [891, 261] on icon at bounding box center [890, 259] width 12 height 12
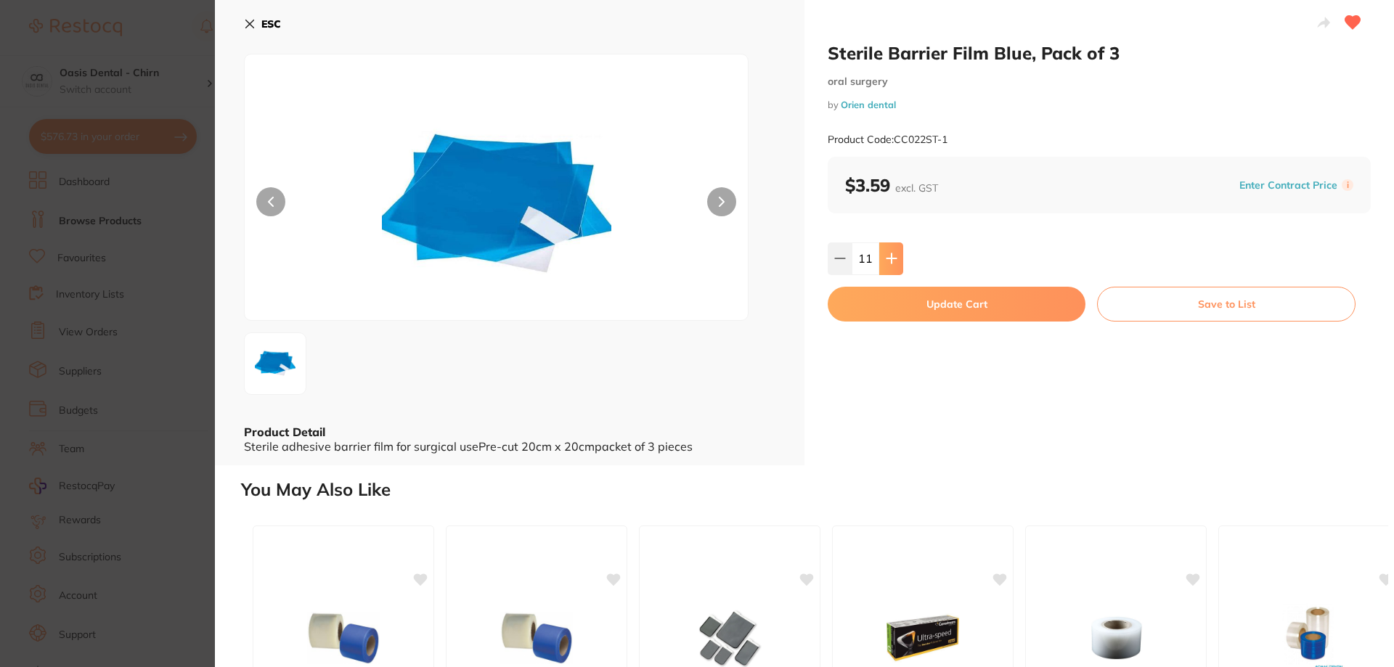
click at [891, 261] on icon at bounding box center [892, 259] width 12 height 12
type input "12"
click at [960, 305] on button "Update Cart" at bounding box center [957, 304] width 258 height 35
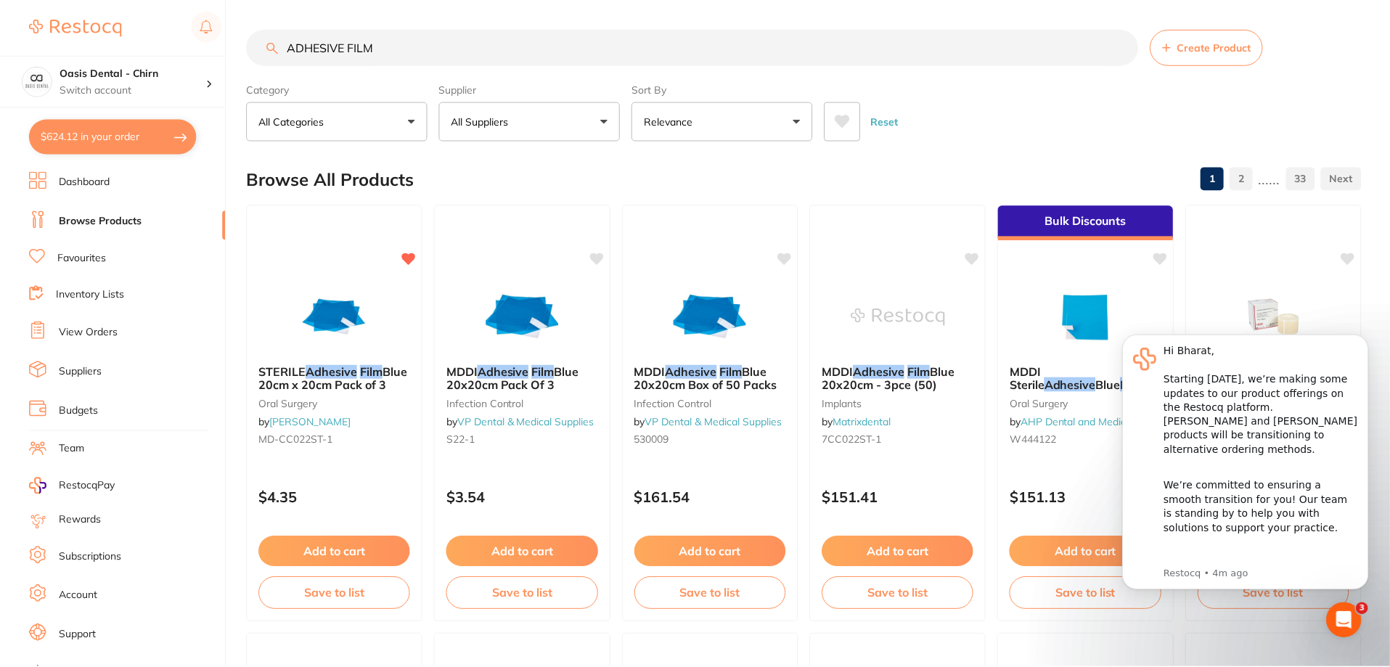
scroll to position [3463, 0]
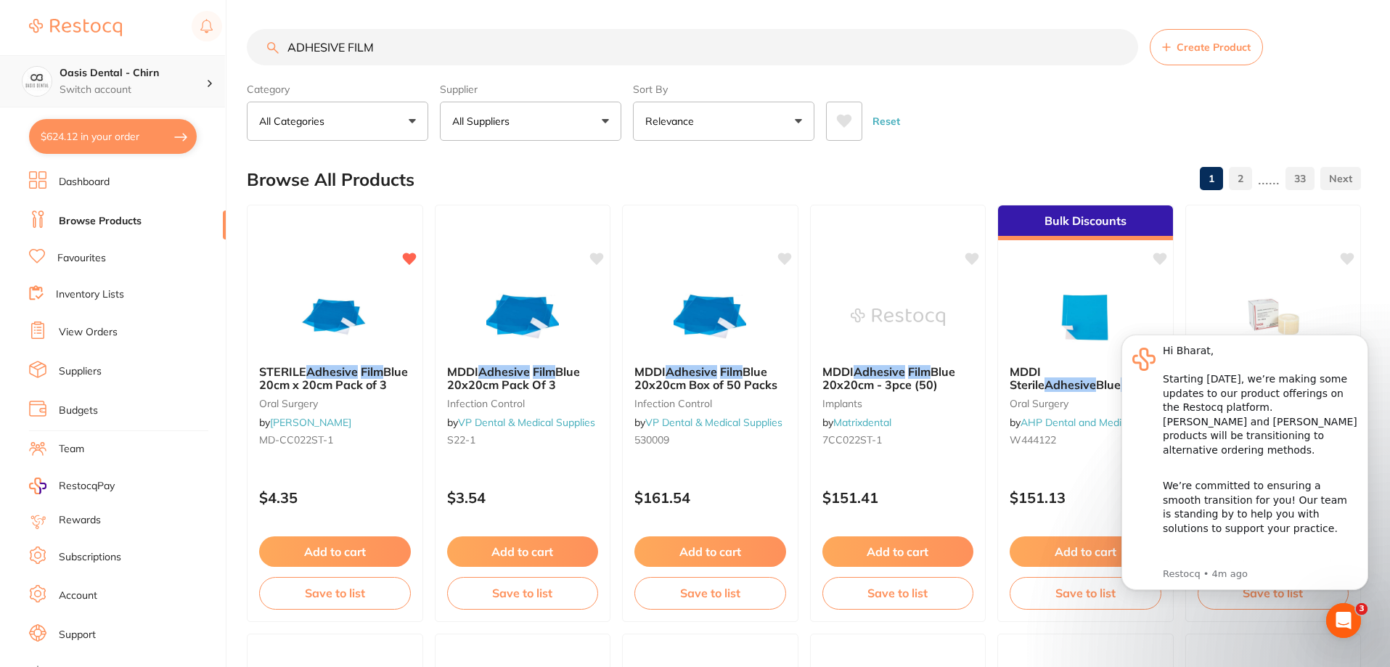
scroll to position [1, 0]
drag, startPoint x: 414, startPoint y: 44, endPoint x: 105, endPoint y: 83, distance: 311.7
click at [105, 83] on div "$624.12 Oasis Dental - Chirn Switch account Oasis Dental - Chirn $624.12 in you…" at bounding box center [695, 333] width 1390 height 667
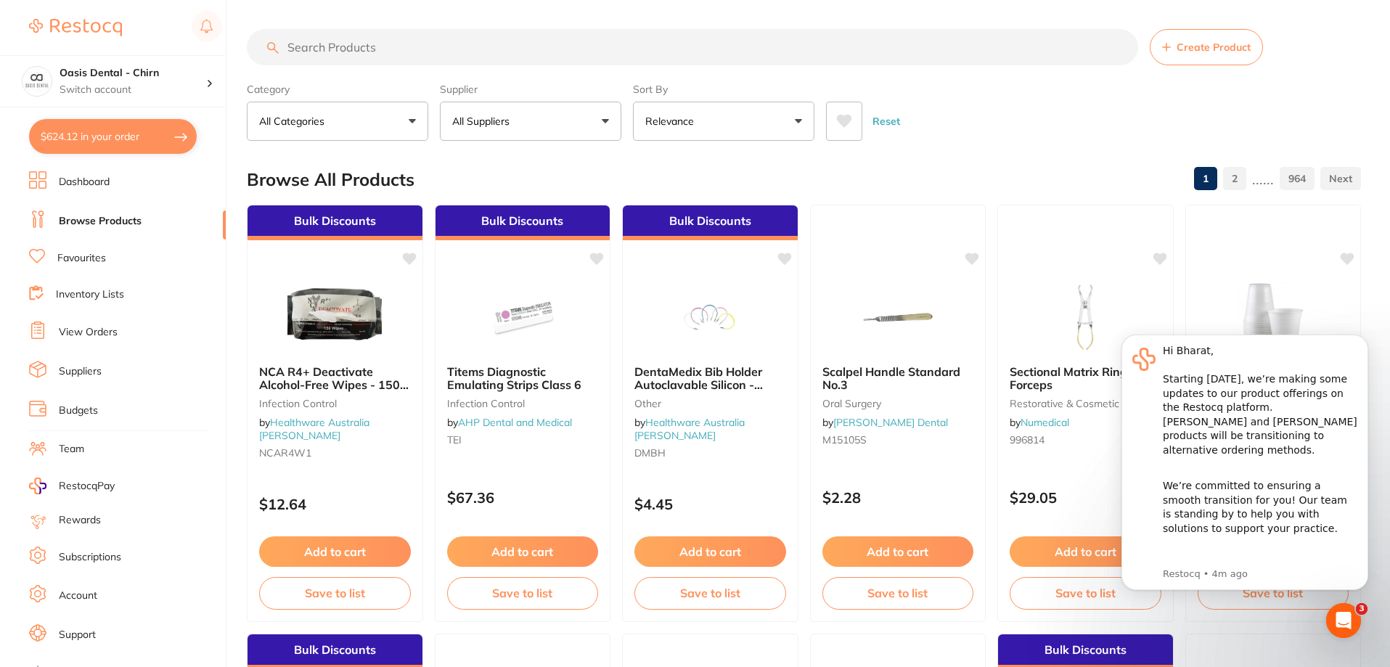
scroll to position [0, 0]
click at [372, 47] on input "search" at bounding box center [692, 47] width 891 height 36
paste input "aufbiss schaum"
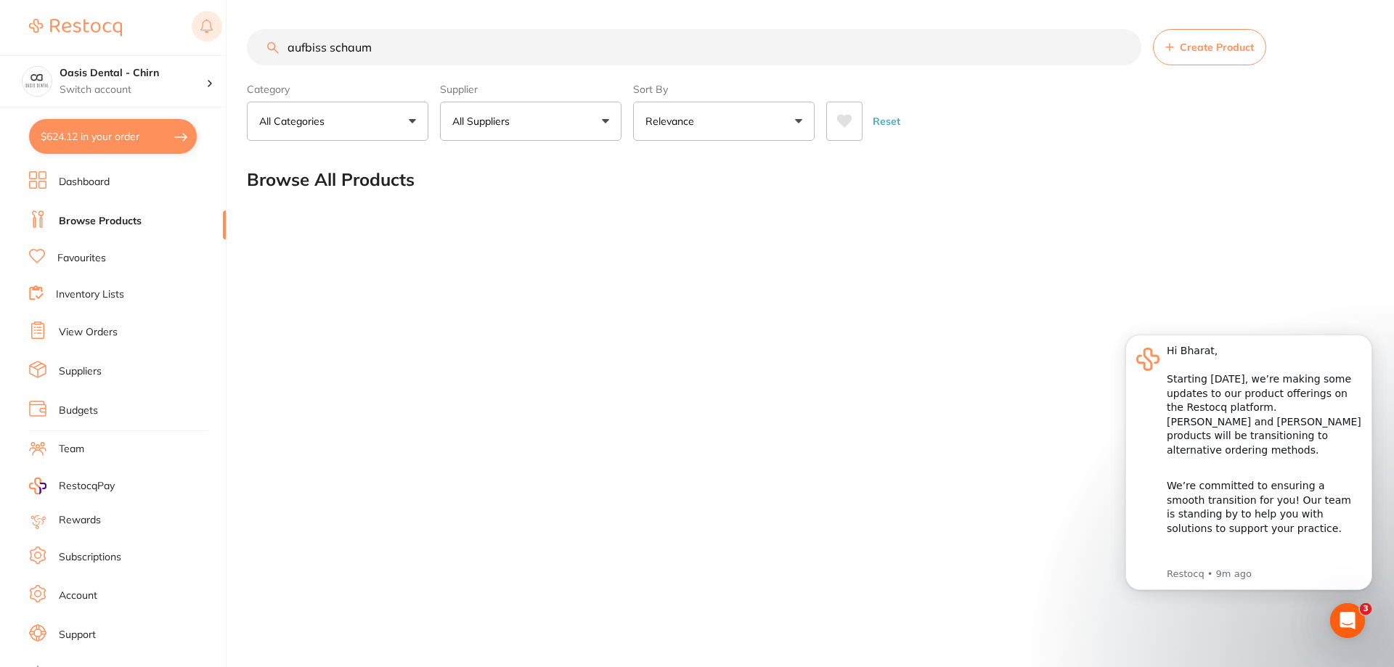
drag, startPoint x: 401, startPoint y: 50, endPoint x: 211, endPoint y: 34, distance: 190.9
click at [223, 38] on div "$624.12 Oasis Dental - Chirn Switch account Oasis Dental - Chirn $624.12 in you…" at bounding box center [697, 333] width 1394 height 667
type input "QUICK DRILL SLEEVE"
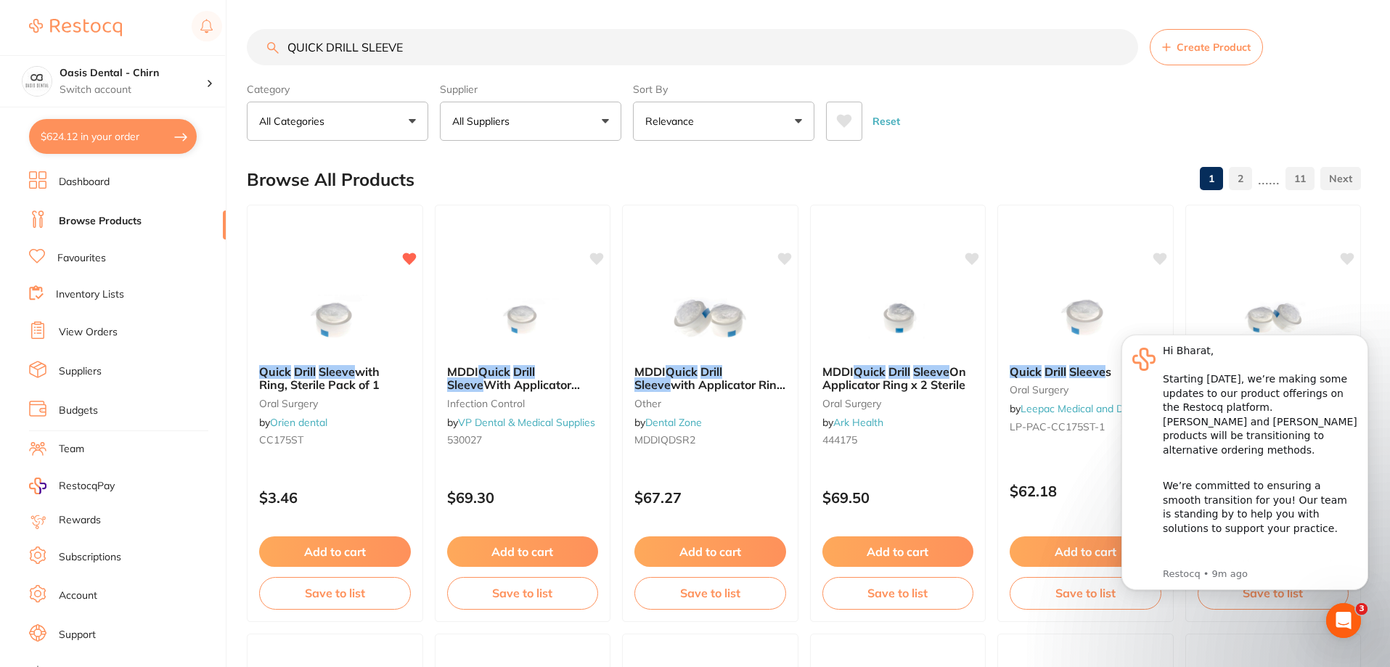
click at [1188, 134] on div "Reset" at bounding box center [1087, 115] width 523 height 51
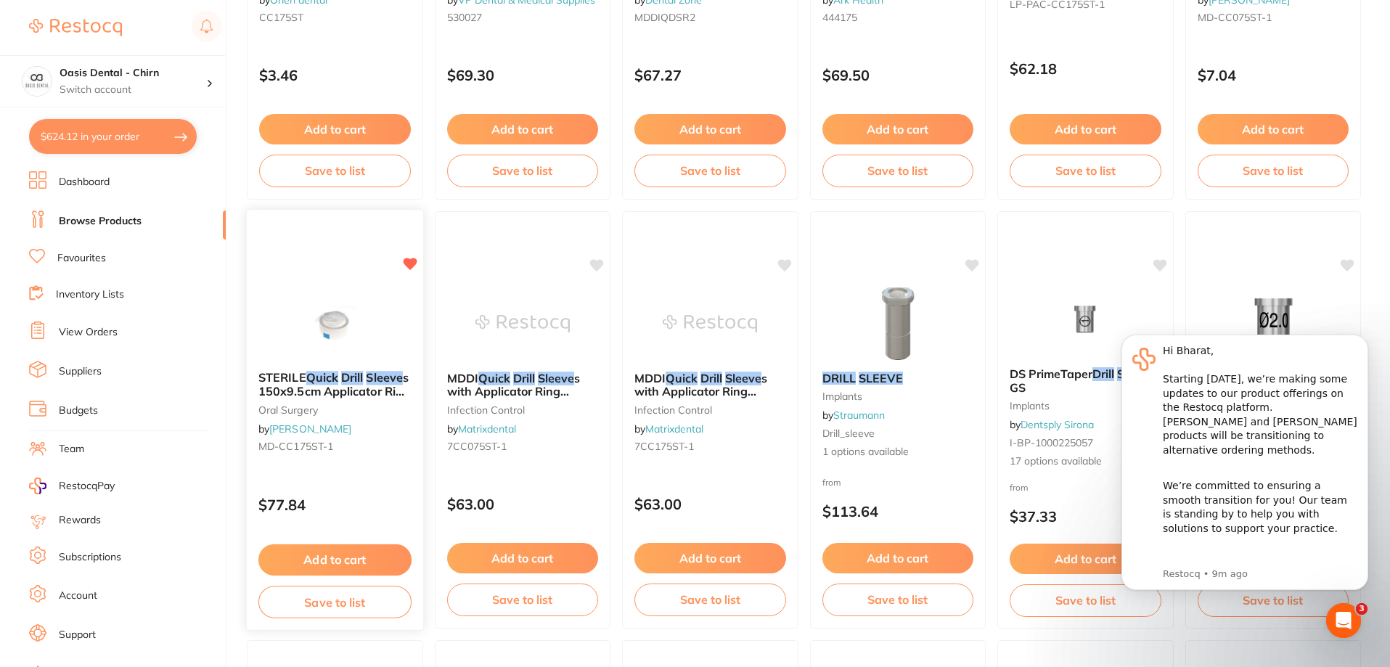
scroll to position [436, 0]
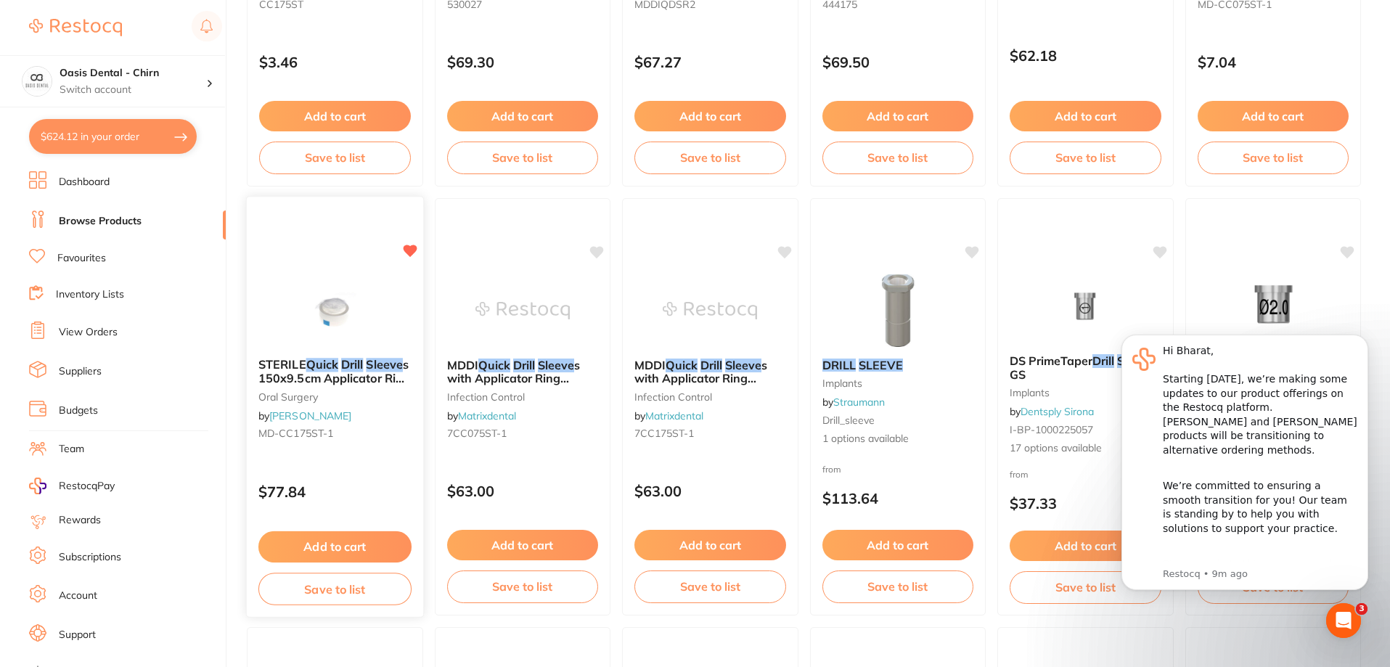
click at [347, 315] on img at bounding box center [334, 309] width 95 height 73
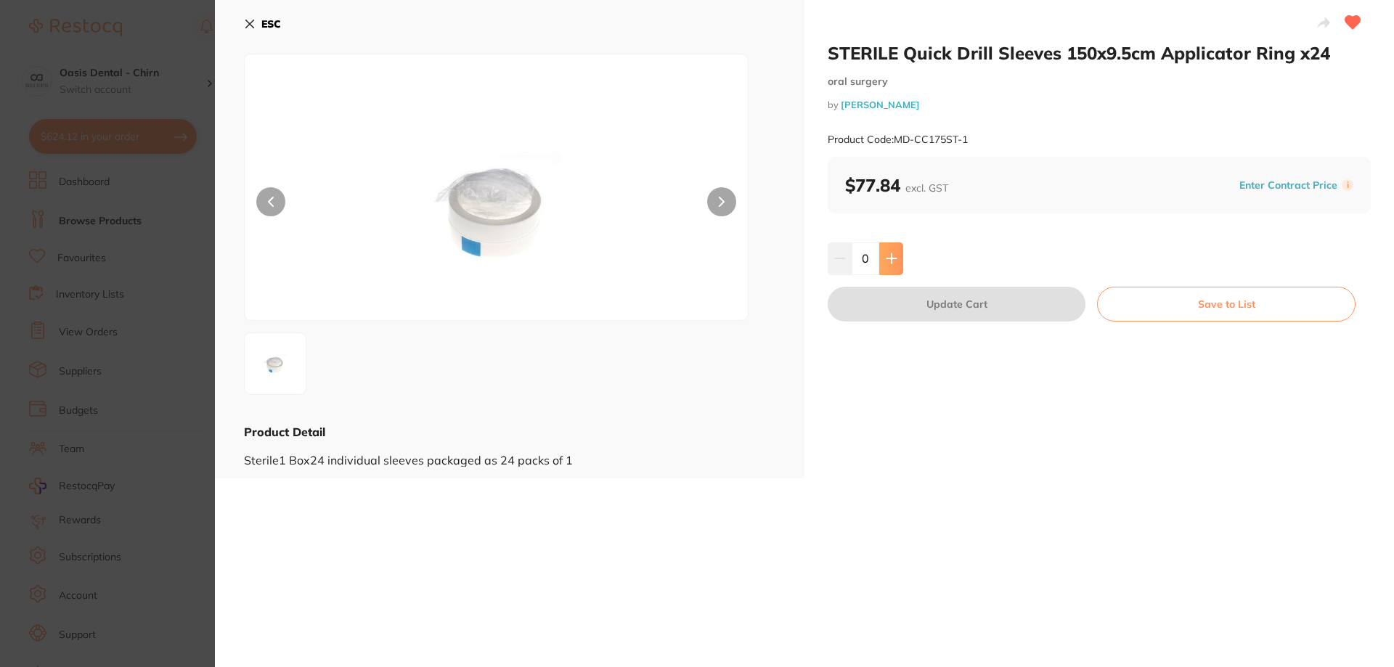
click at [888, 258] on icon at bounding box center [890, 258] width 9 height 9
type input "1"
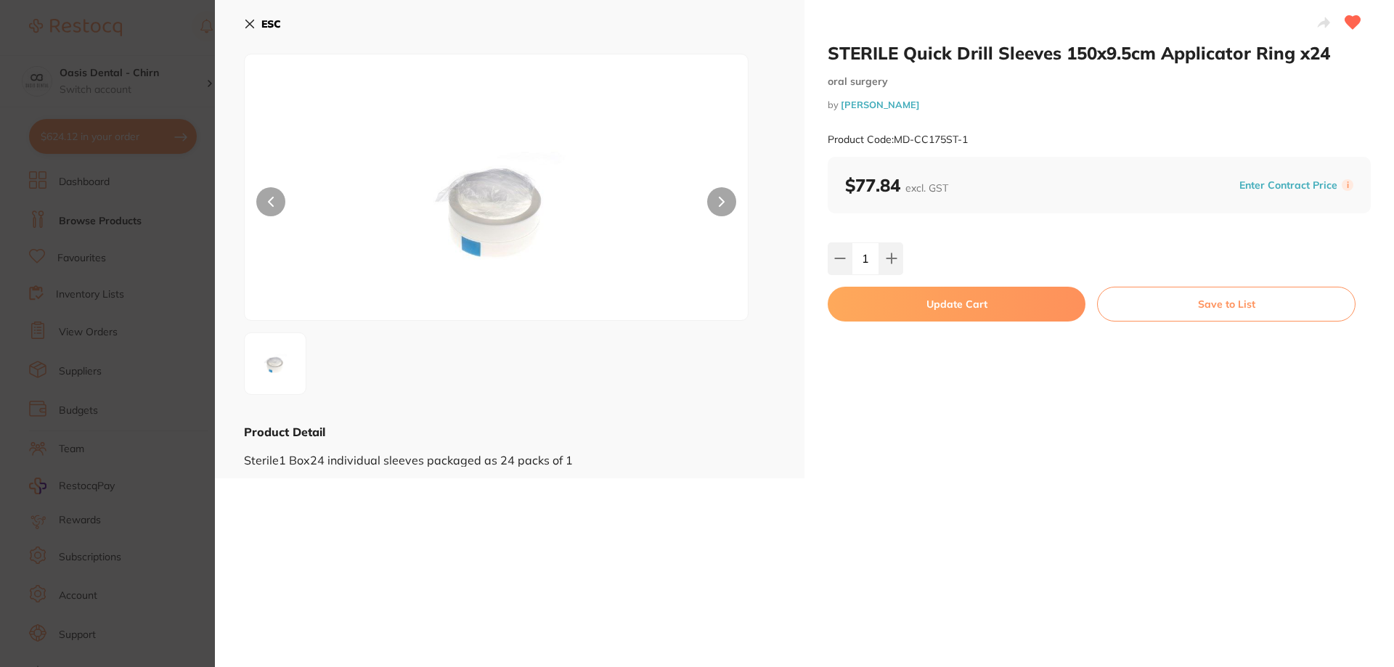
click at [934, 306] on button "Update Cart" at bounding box center [957, 304] width 258 height 35
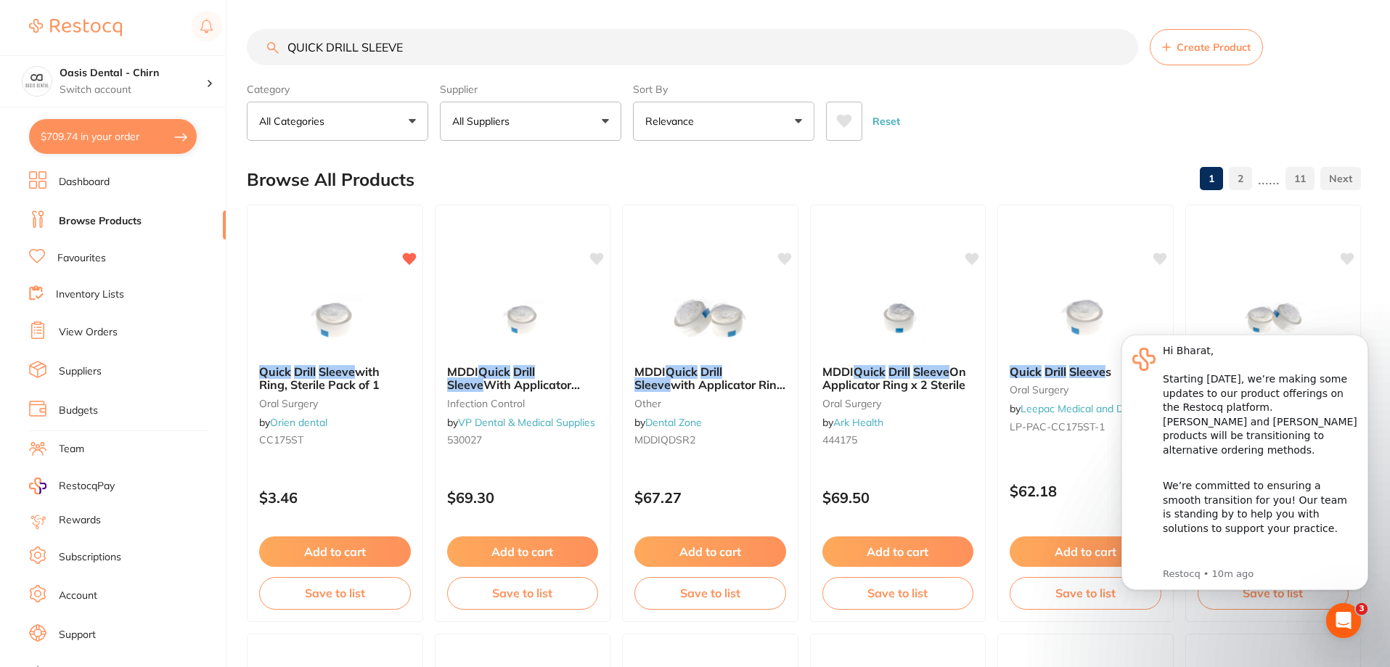
drag, startPoint x: 437, startPoint y: 44, endPoint x: 282, endPoint y: 73, distance: 157.9
click at [282, 72] on section "QUICK DRILL SLEEVE Create Product Category All Categories All Categories anaest…" at bounding box center [804, 85] width 1114 height 112
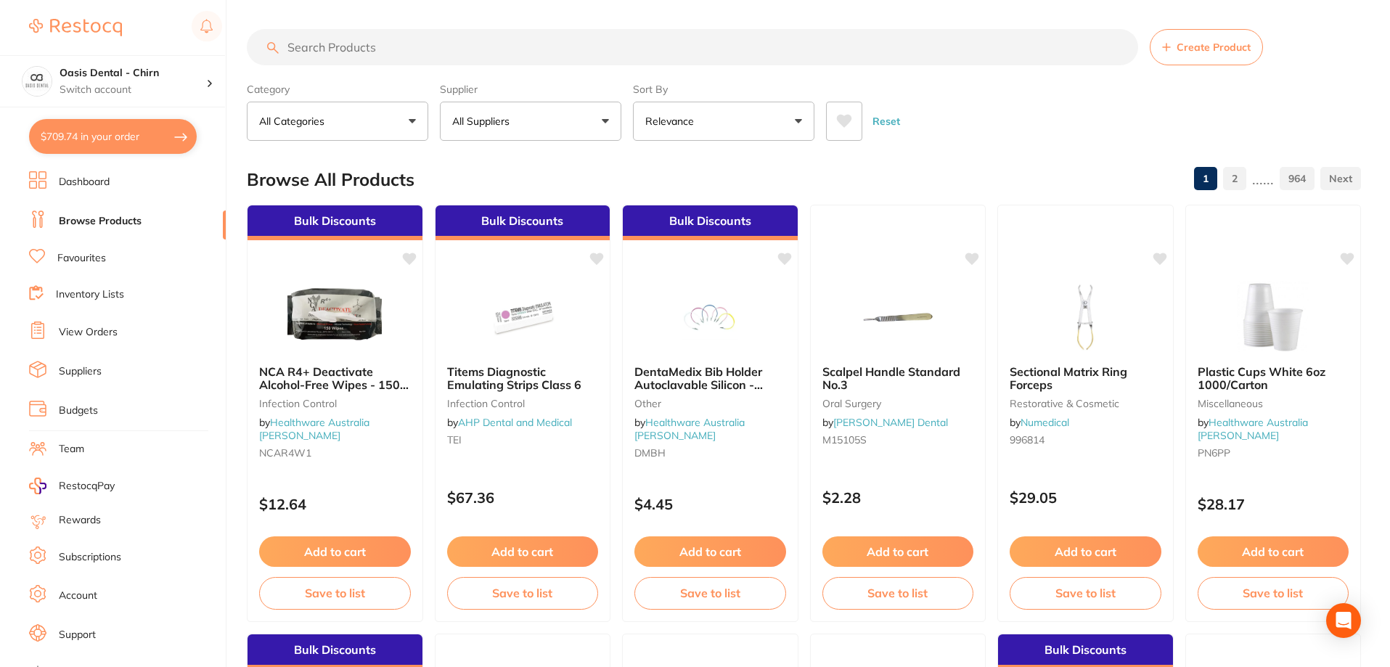
click at [144, 139] on button "$709.74 in your order" at bounding box center [113, 136] width 168 height 35
checkbox input "true"
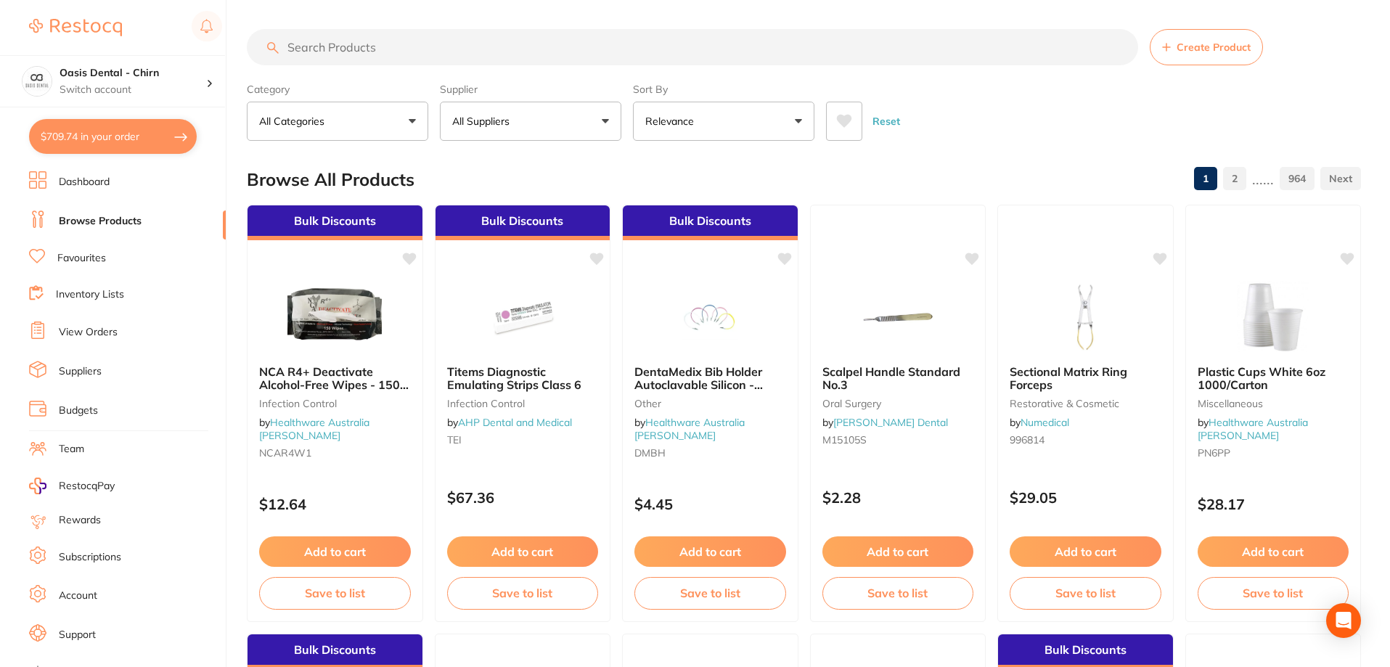
checkbox input "true"
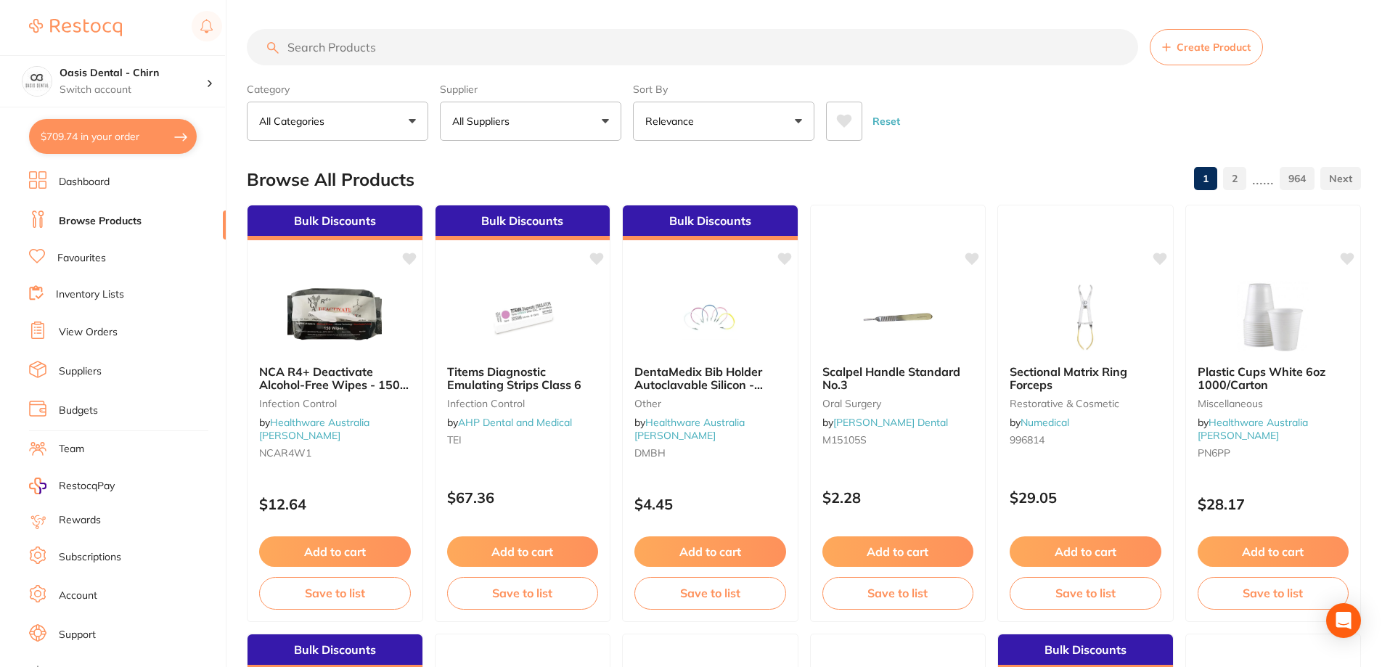
checkbox input "true"
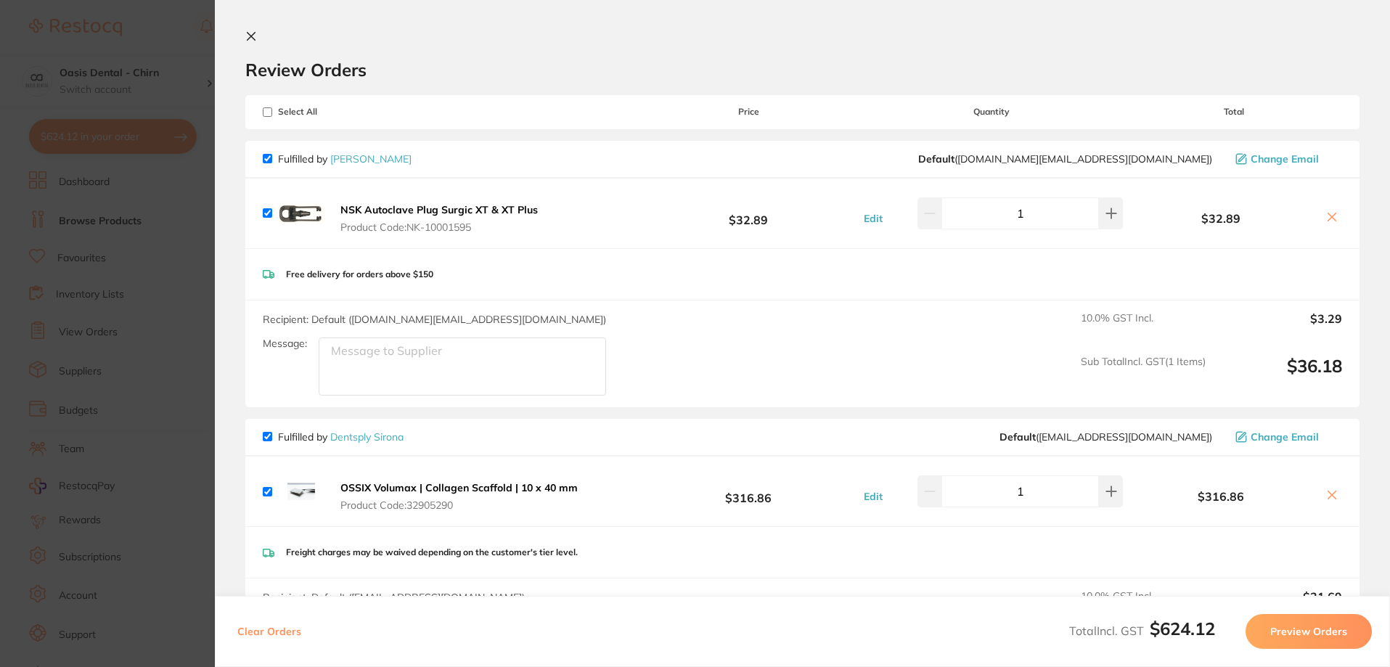
checkbox input "true"
click at [261, 23] on section "Review Orders Your orders are being processed and we will notify you once we ha…" at bounding box center [804, 333] width 1179 height 667
click at [253, 42] on button at bounding box center [253, 37] width 17 height 14
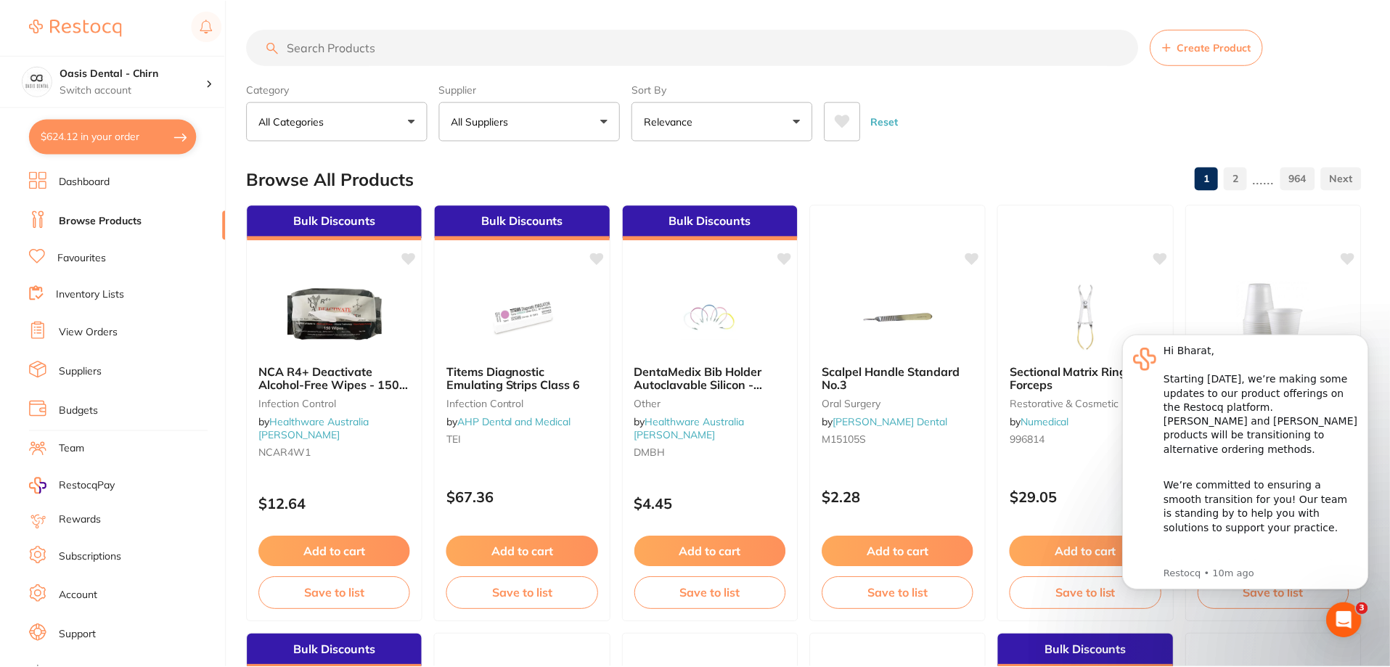
scroll to position [8, 0]
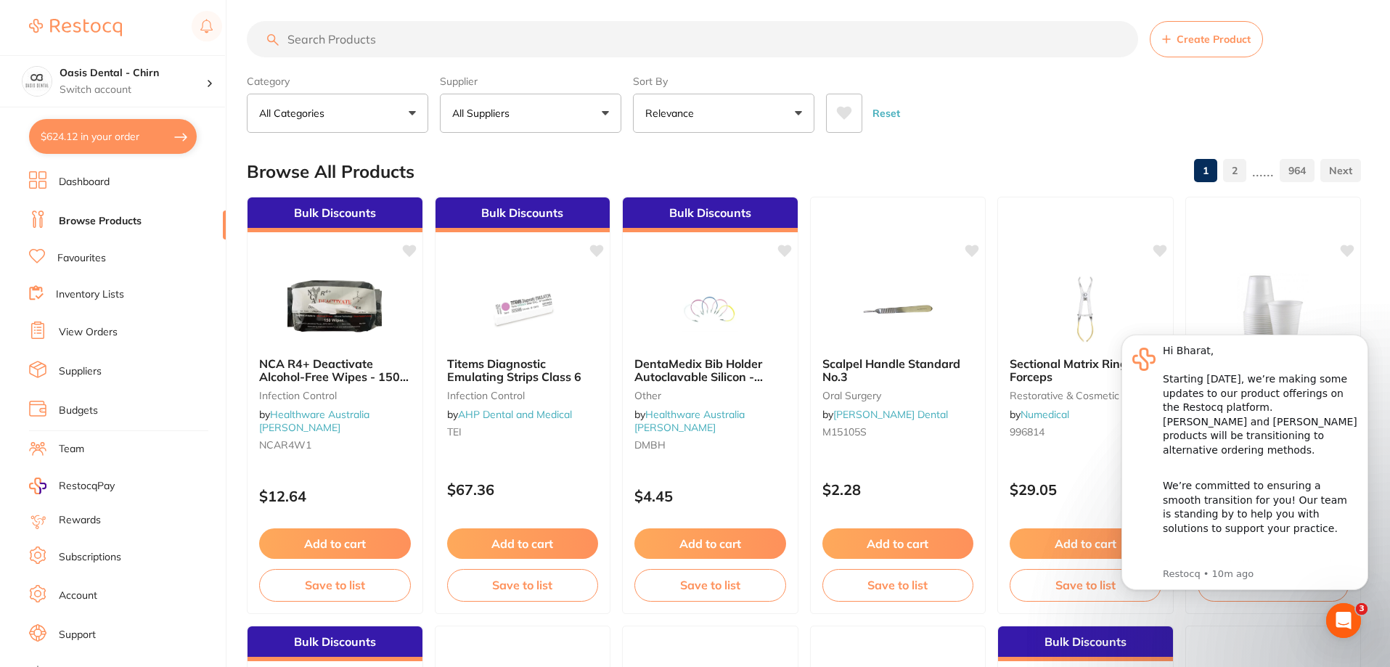
click at [397, 33] on input "search" at bounding box center [692, 39] width 891 height 36
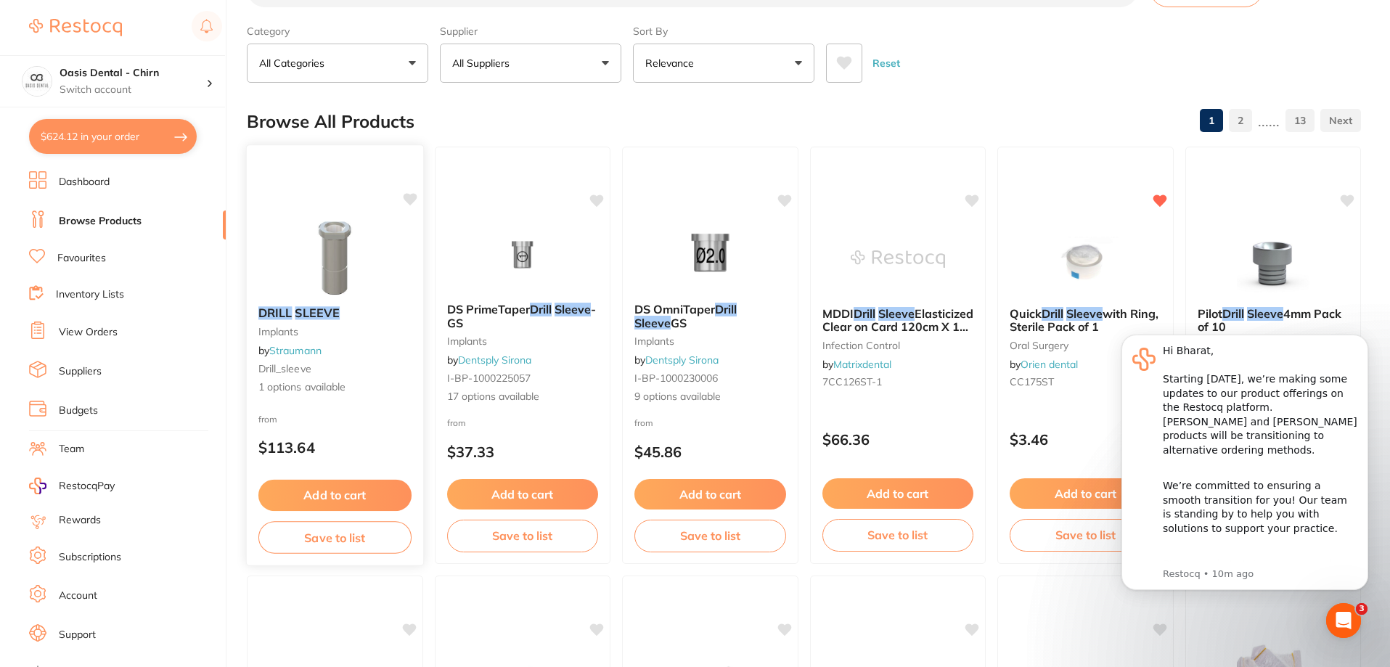
scroll to position [0, 0]
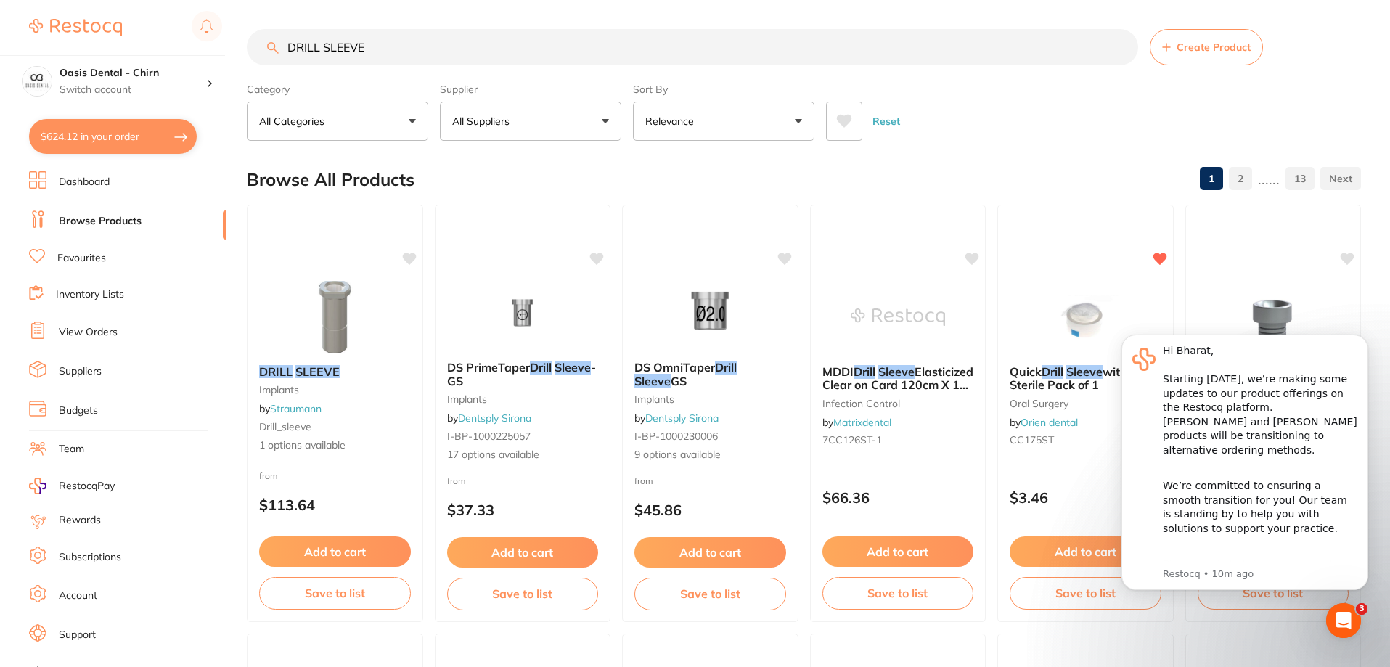
click at [290, 51] on input "DRILL SLEEVE" at bounding box center [692, 47] width 891 height 36
type input "QUICK DRILL SLEEVE"
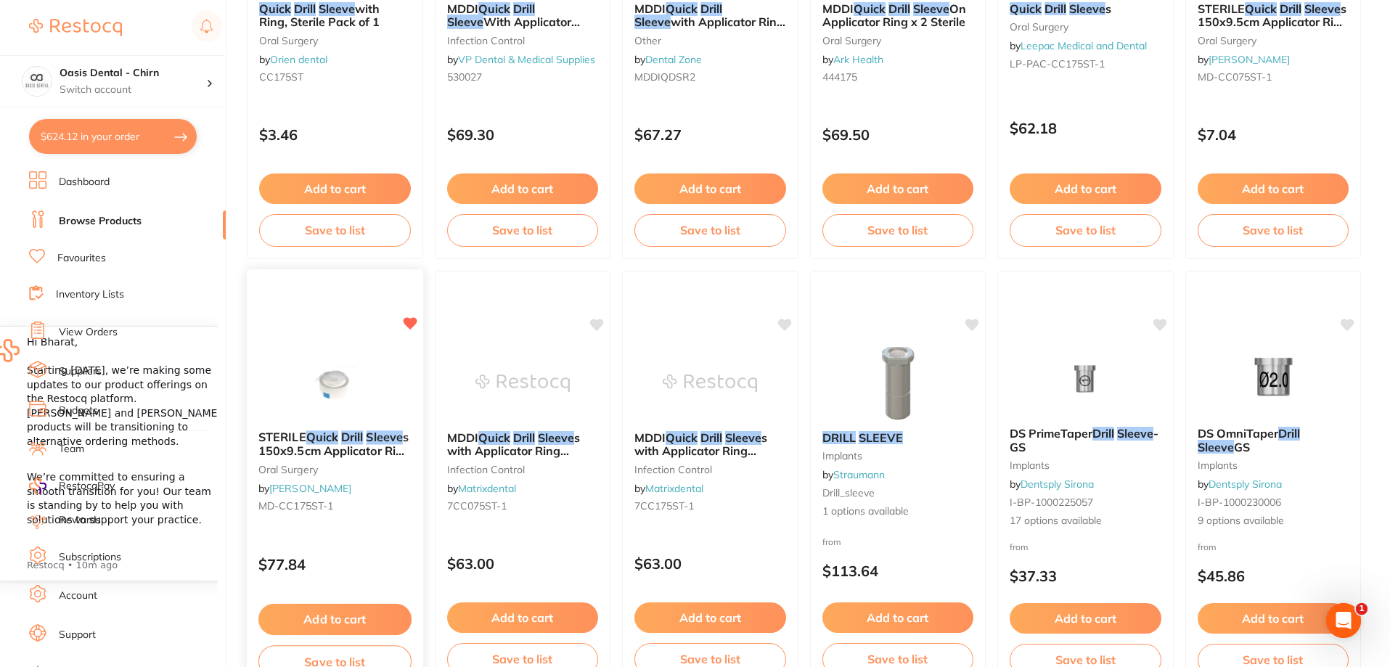
click at [359, 380] on img at bounding box center [334, 382] width 95 height 73
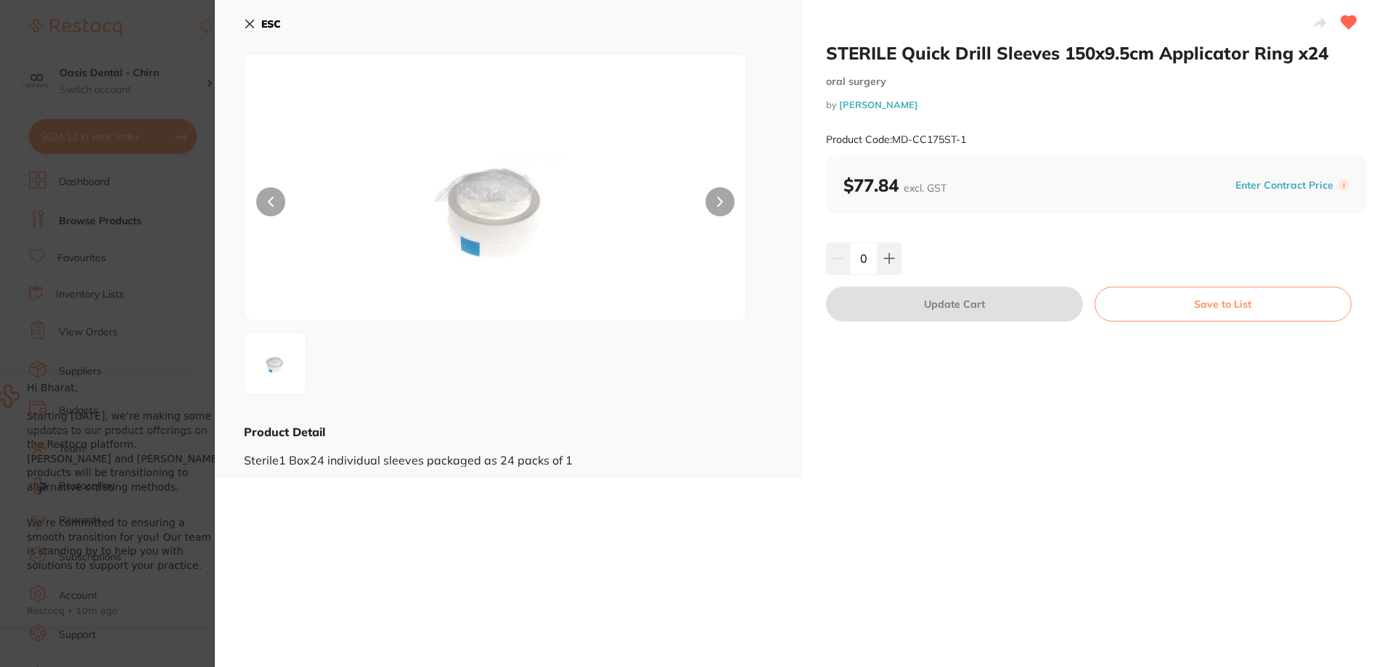
scroll to position [317, 0]
click at [894, 264] on button at bounding box center [890, 258] width 24 height 32
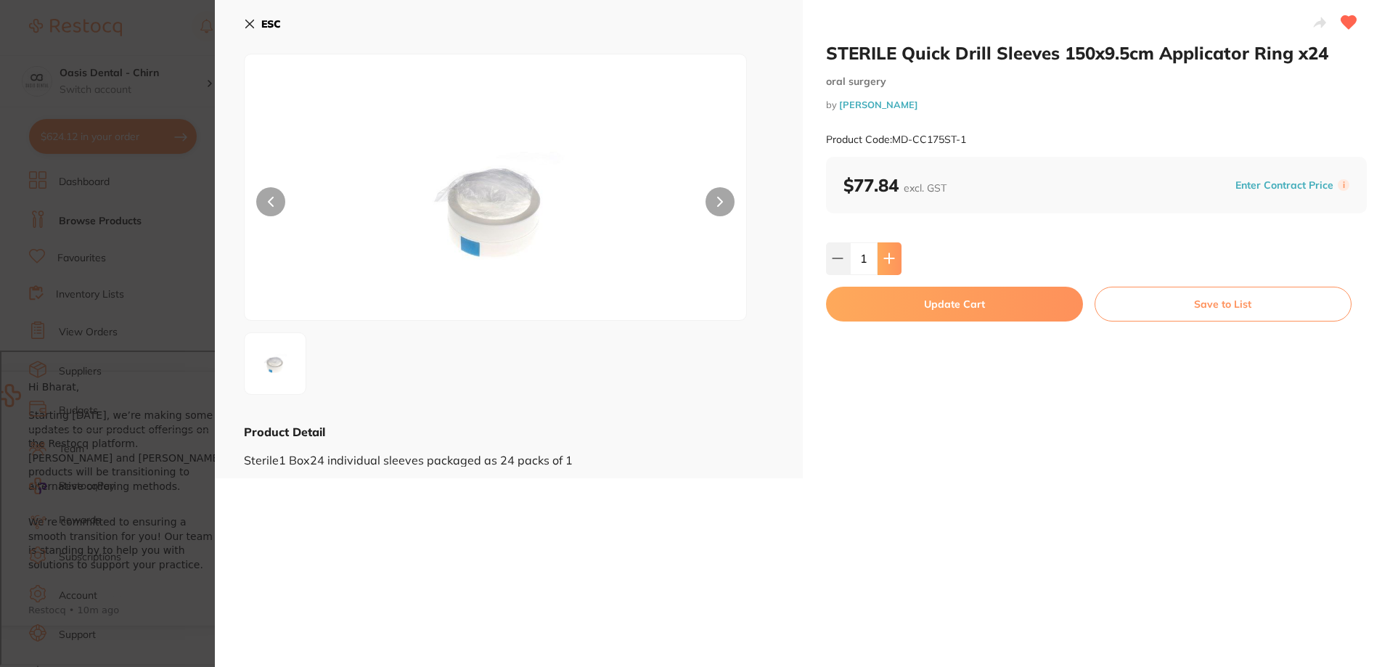
type input "1"
click at [918, 303] on button "Update Cart" at bounding box center [954, 304] width 257 height 35
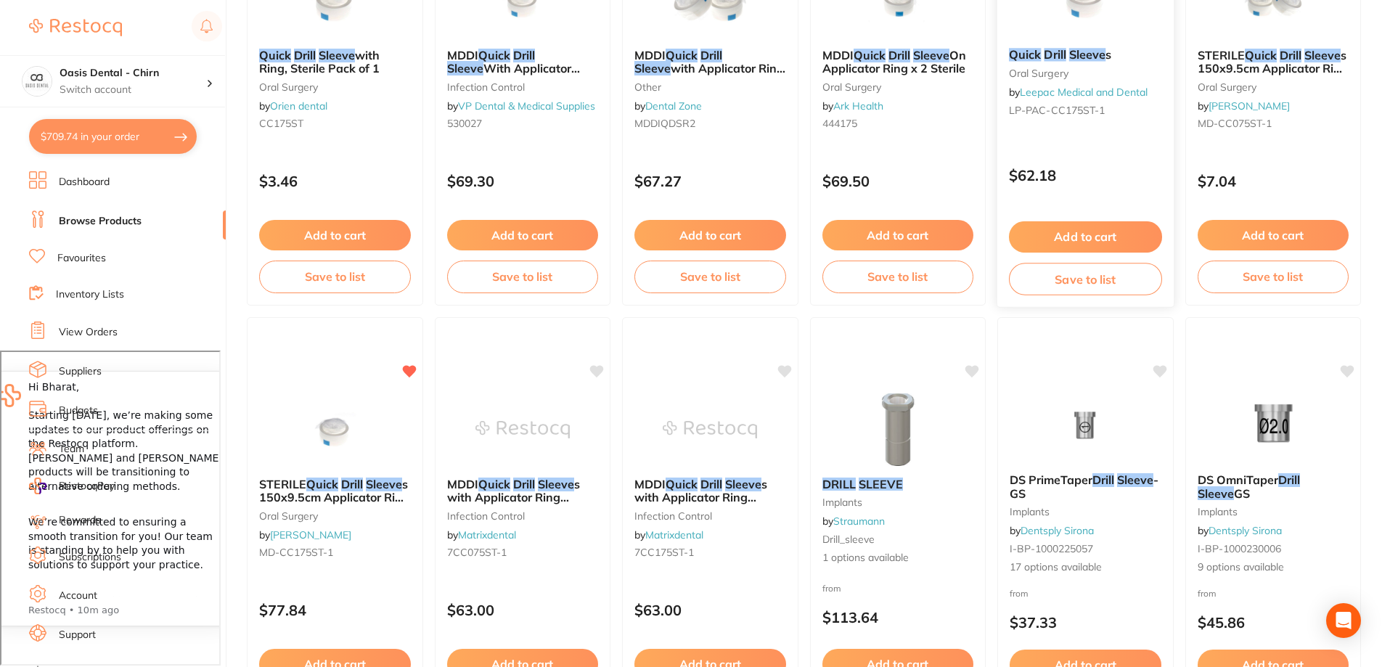
checkbox input "false"
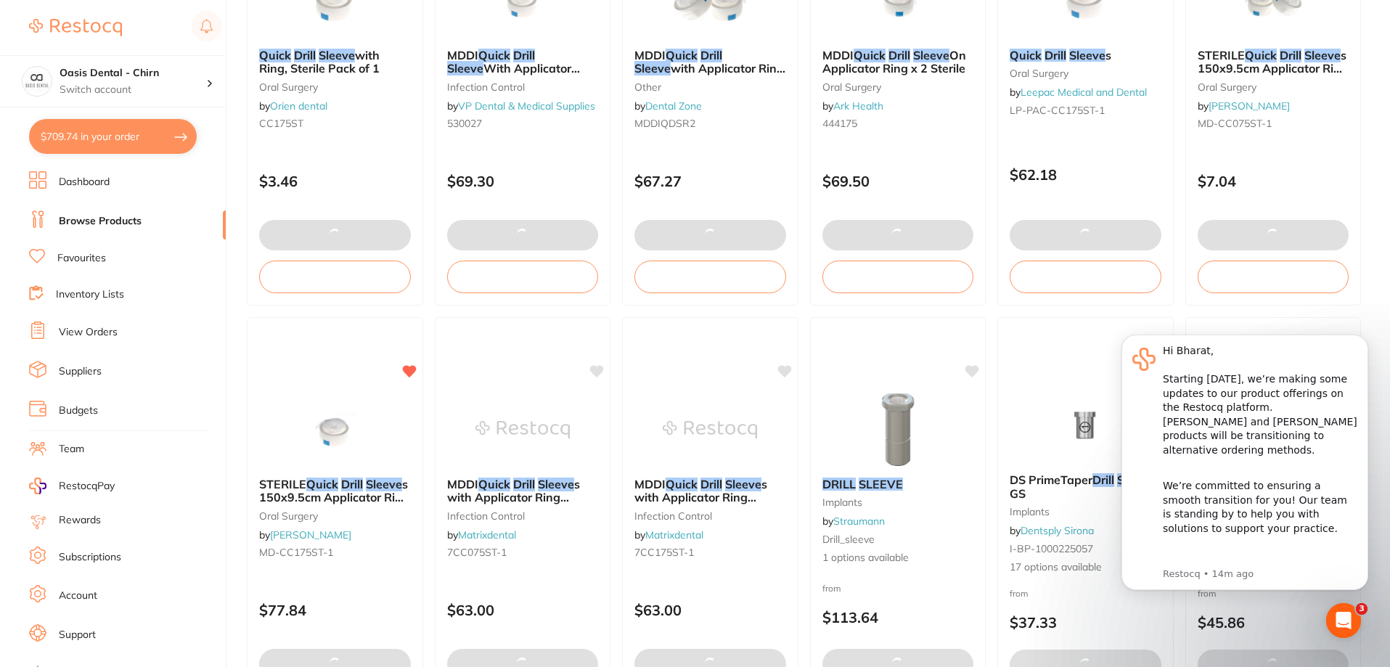
type input "2"
